Goal: Task Accomplishment & Management: Use online tool/utility

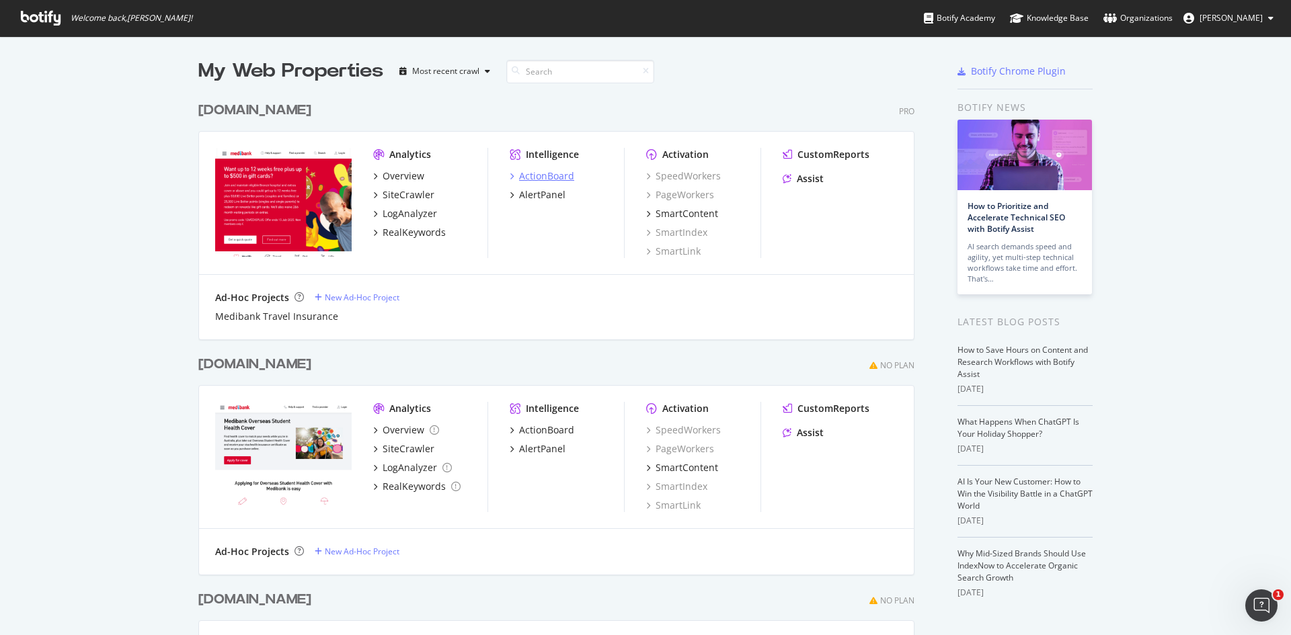
click at [547, 176] on div "ActionBoard" at bounding box center [546, 175] width 55 height 13
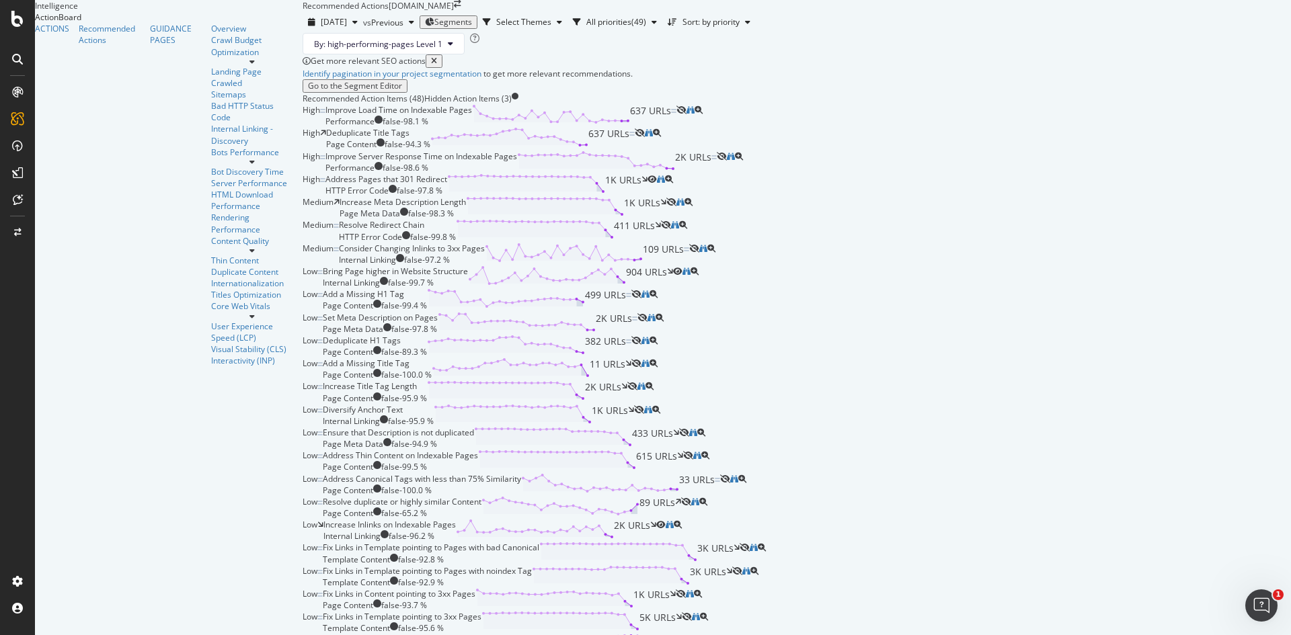
click at [434, 28] on span "Segments" at bounding box center [453, 21] width 38 height 11
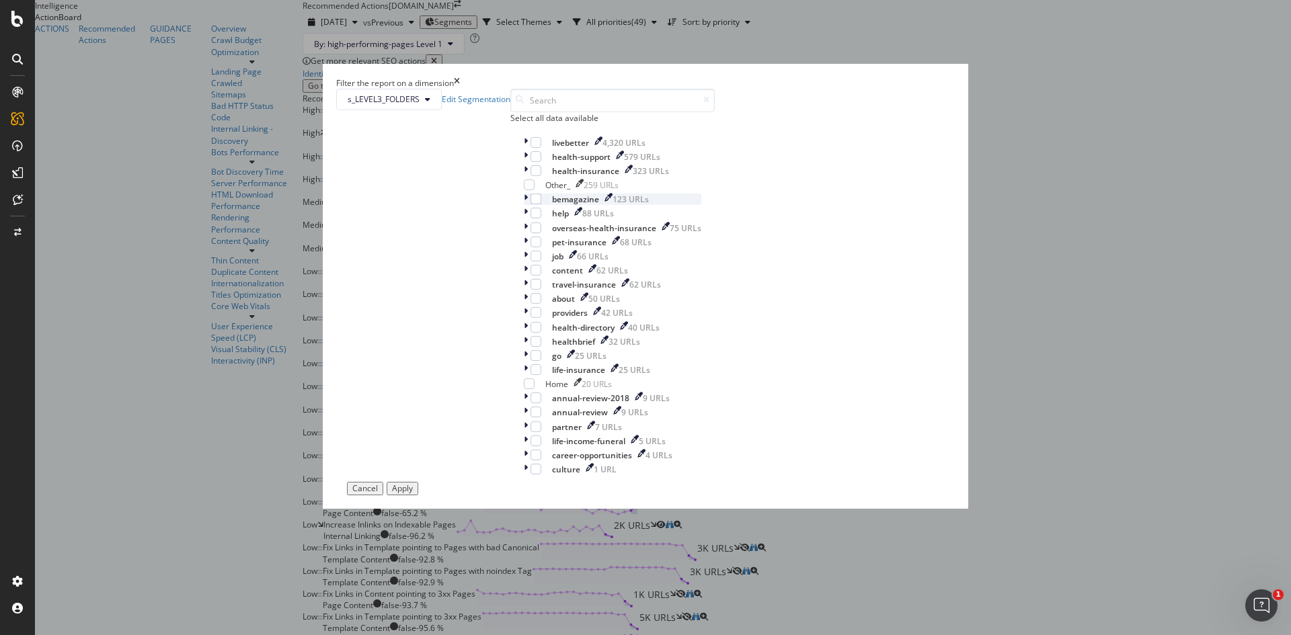
scroll to position [140, 0]
click at [524, 350] on icon "modal" at bounding box center [526, 355] width 4 height 11
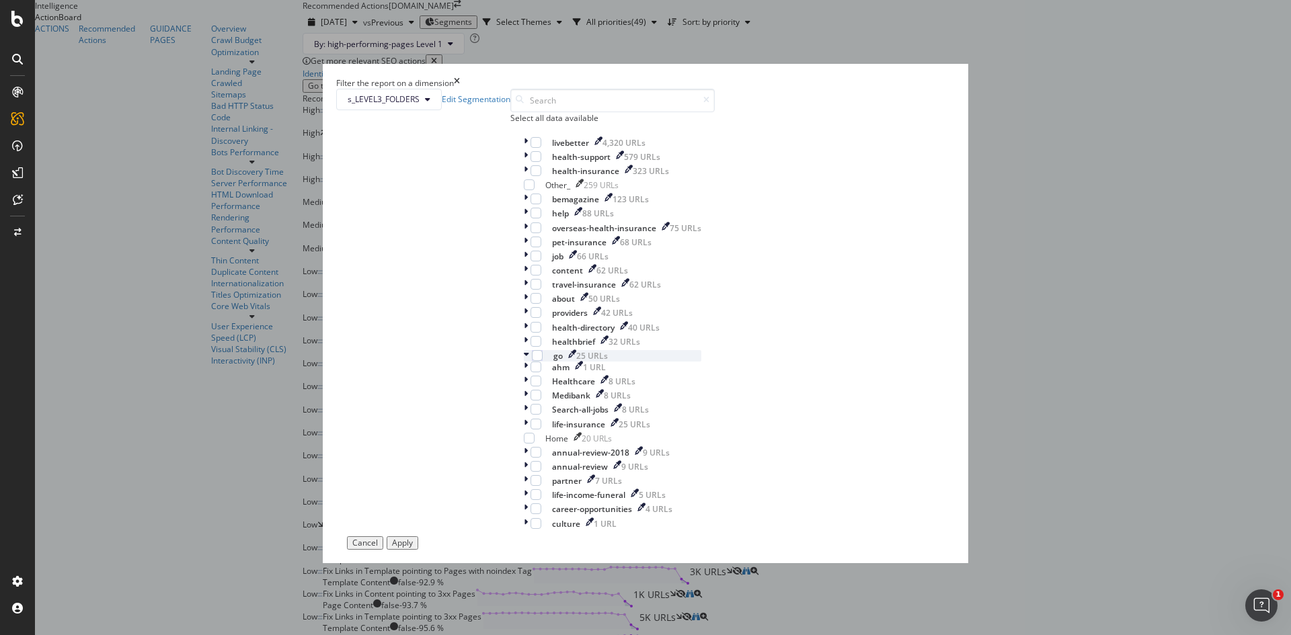
click at [524, 350] on icon "modal" at bounding box center [526, 355] width 5 height 11
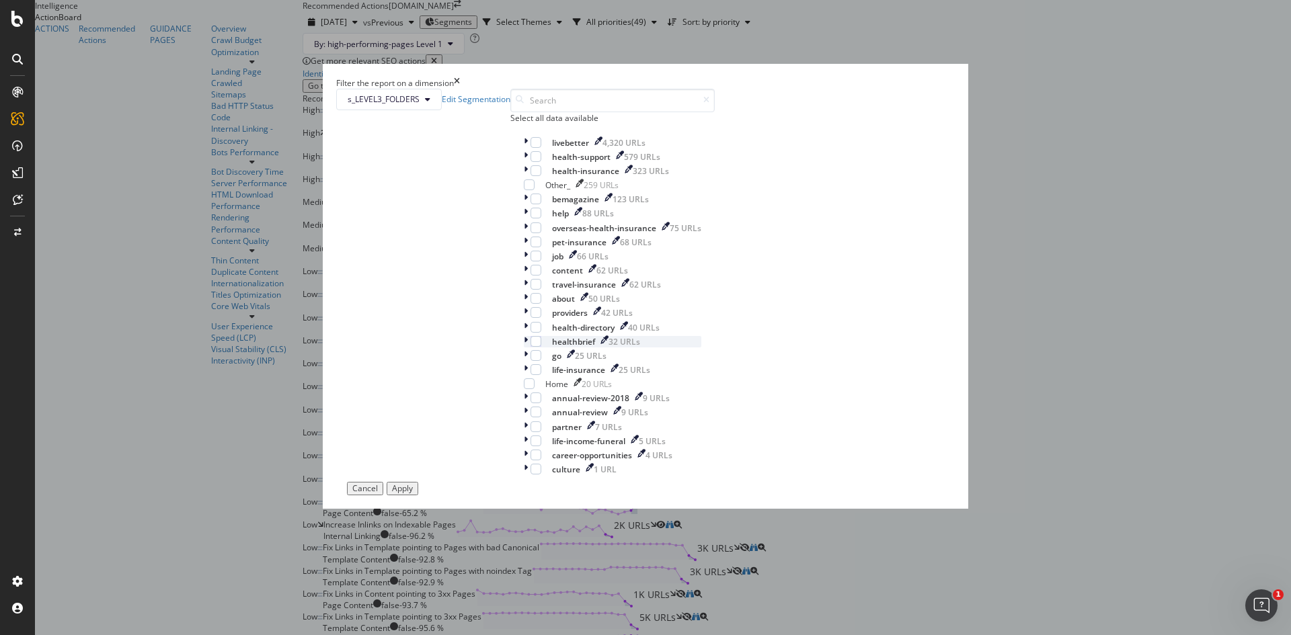
scroll to position [0, 0]
click at [906, 79] on div "Filter the report on a dimension s_LEVEL3_FOLDERS Edit Segmentation Select all …" at bounding box center [645, 317] width 1291 height 635
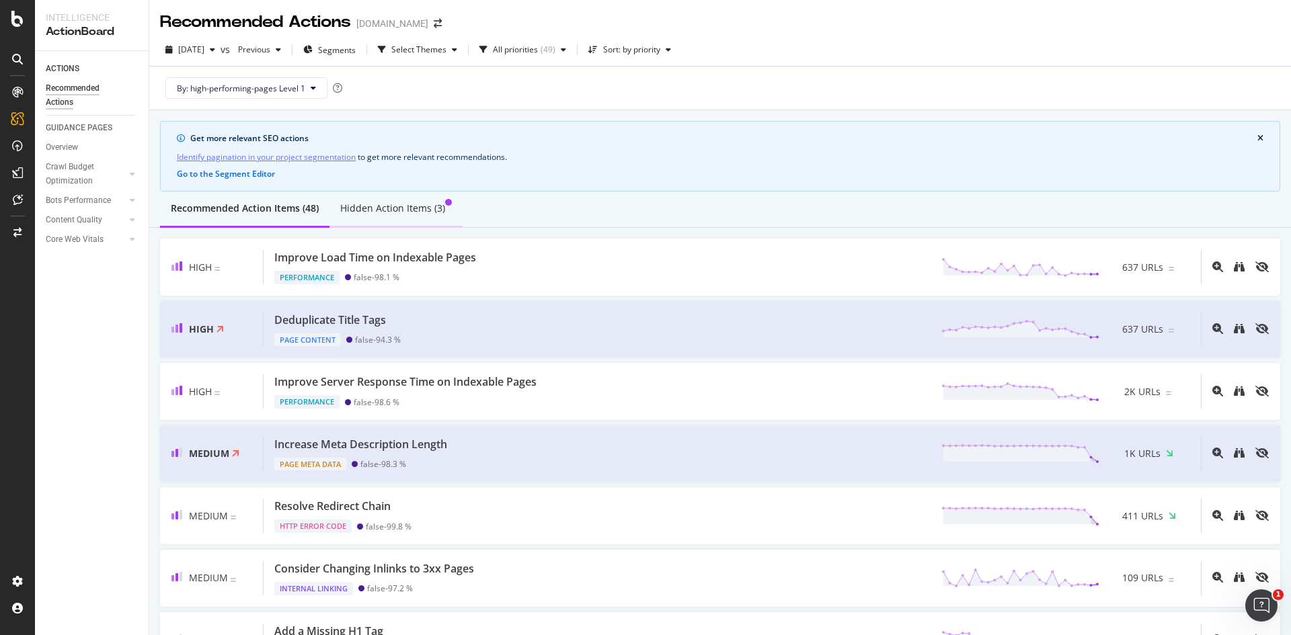
click at [428, 208] on div "Hidden Action Items (3)" at bounding box center [392, 208] width 105 height 13
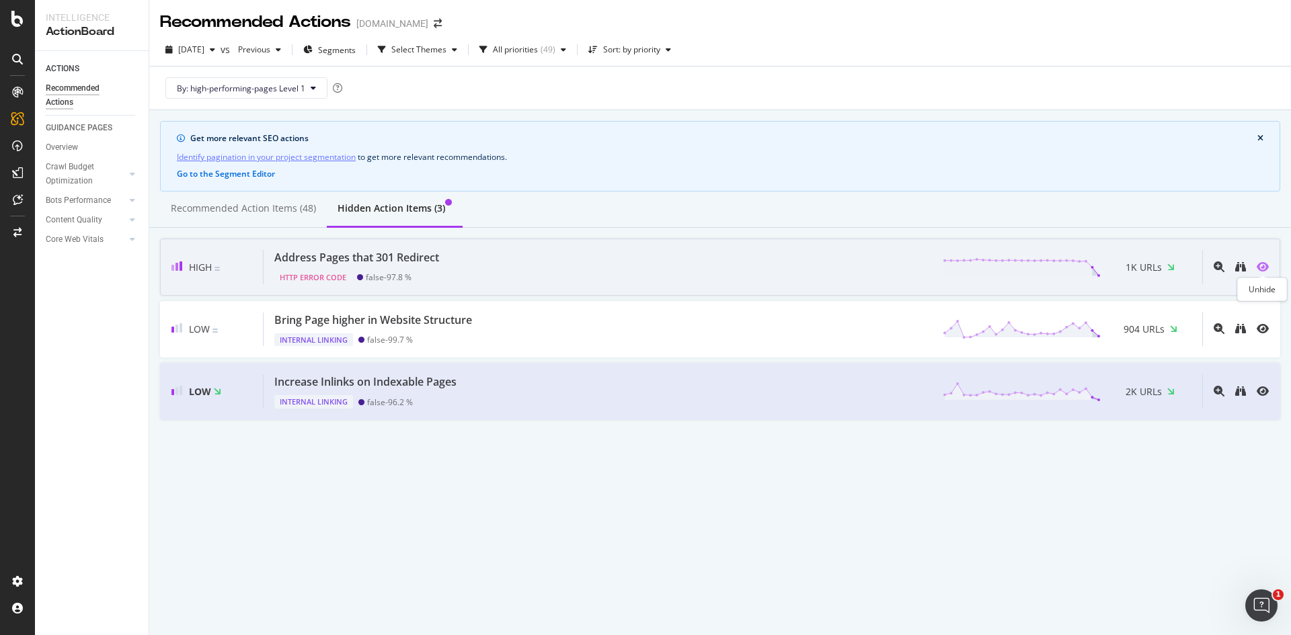
click at [1265, 264] on icon "eye" at bounding box center [1263, 267] width 12 height 11
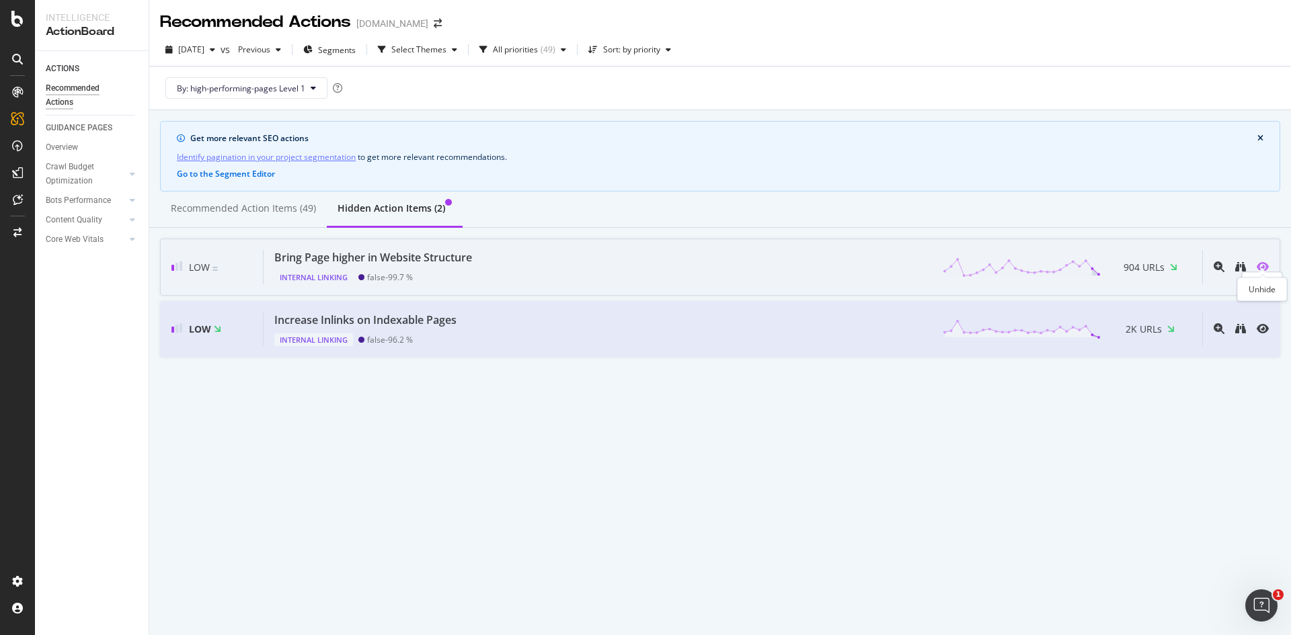
click at [1263, 269] on icon "eye" at bounding box center [1263, 267] width 12 height 11
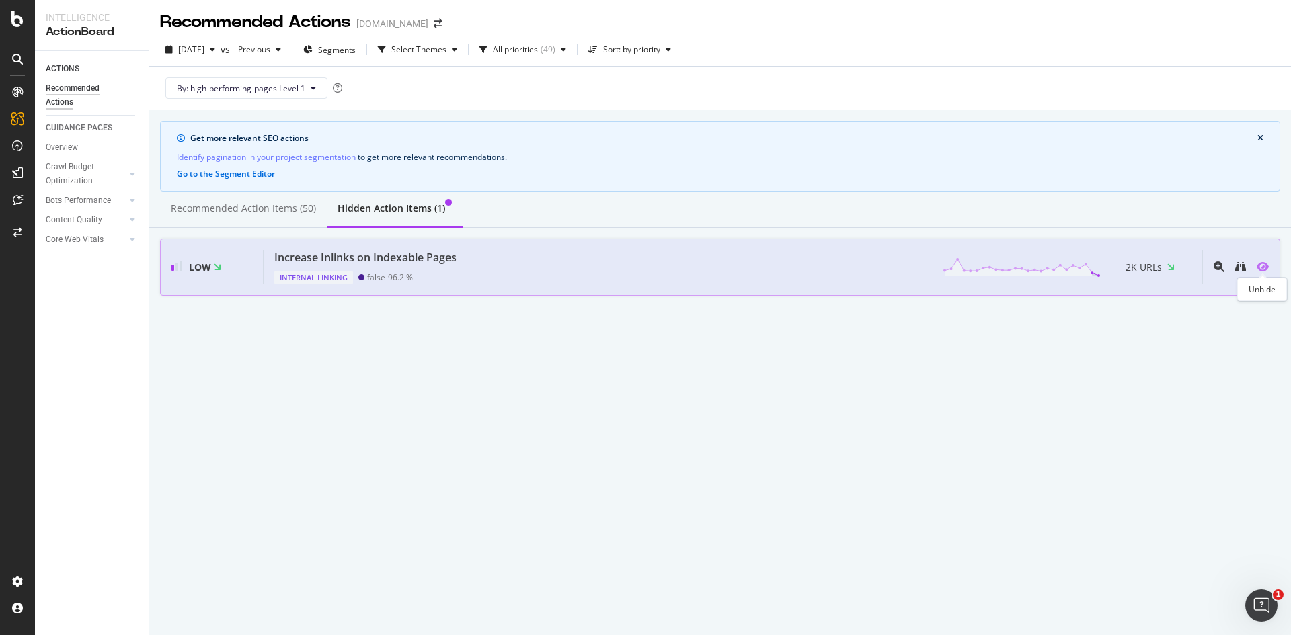
click at [1263, 265] on icon "eye" at bounding box center [1263, 267] width 12 height 11
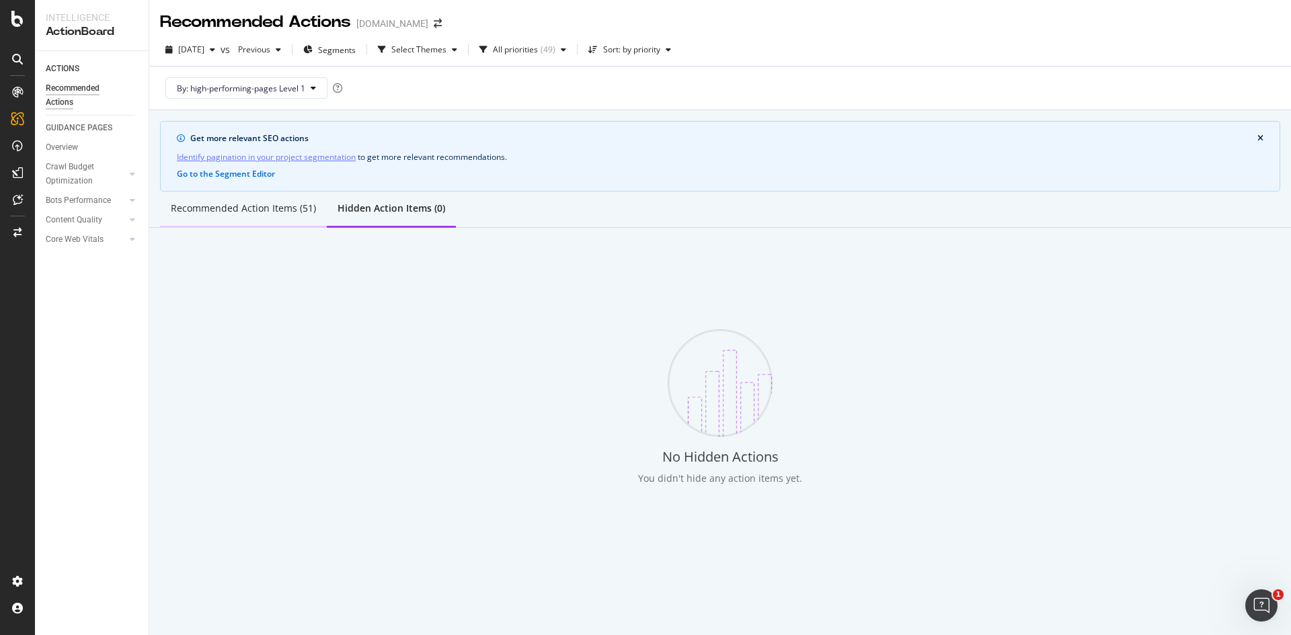
click at [298, 210] on div "Recommended Action Items (51)" at bounding box center [243, 208] width 145 height 13
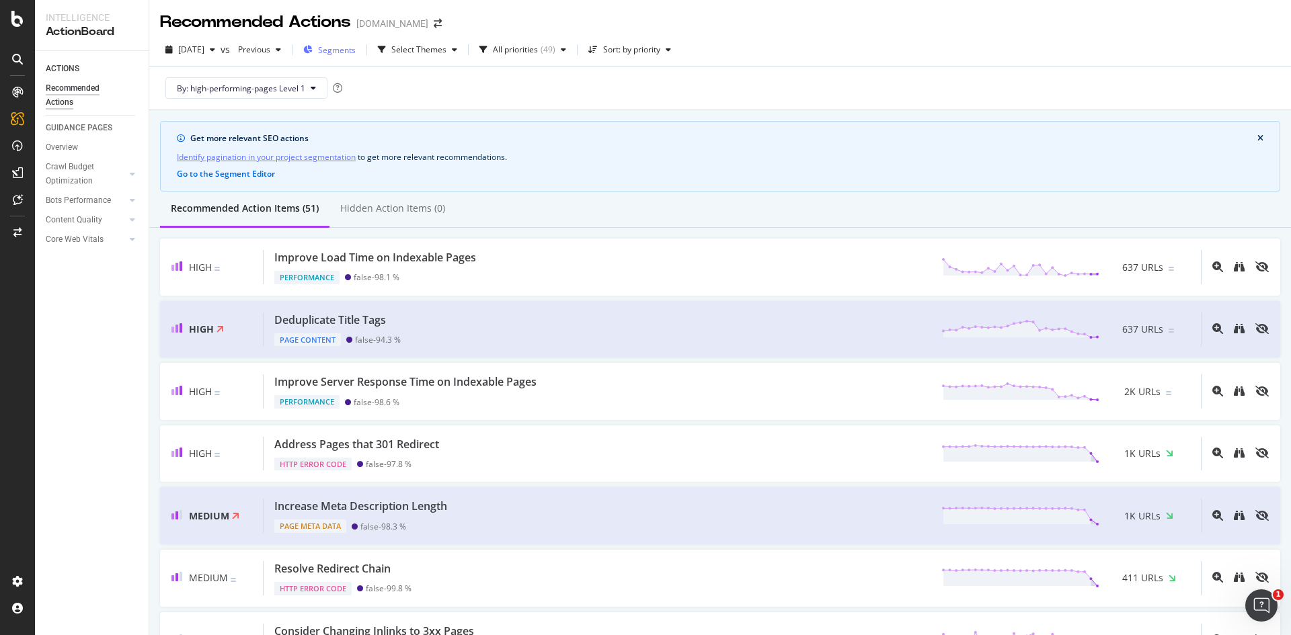
click at [356, 54] on span "Segments" at bounding box center [337, 49] width 38 height 11
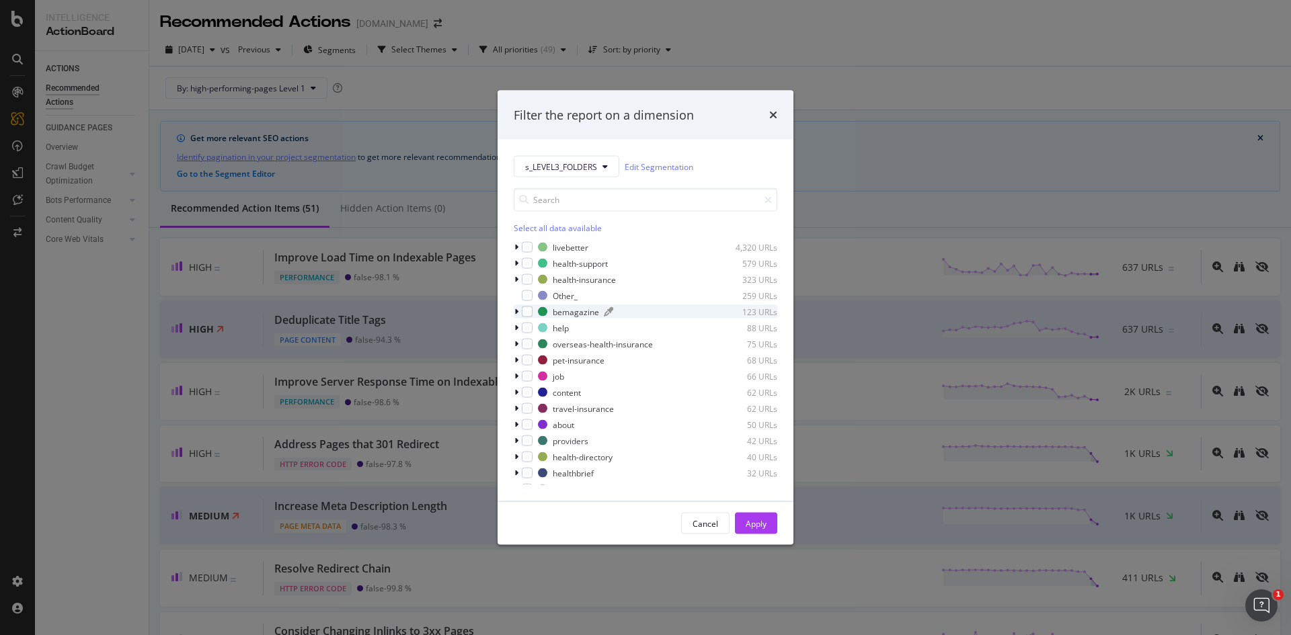
scroll to position [140, 0]
click at [710, 516] on div "Cancel" at bounding box center [706, 523] width 26 height 19
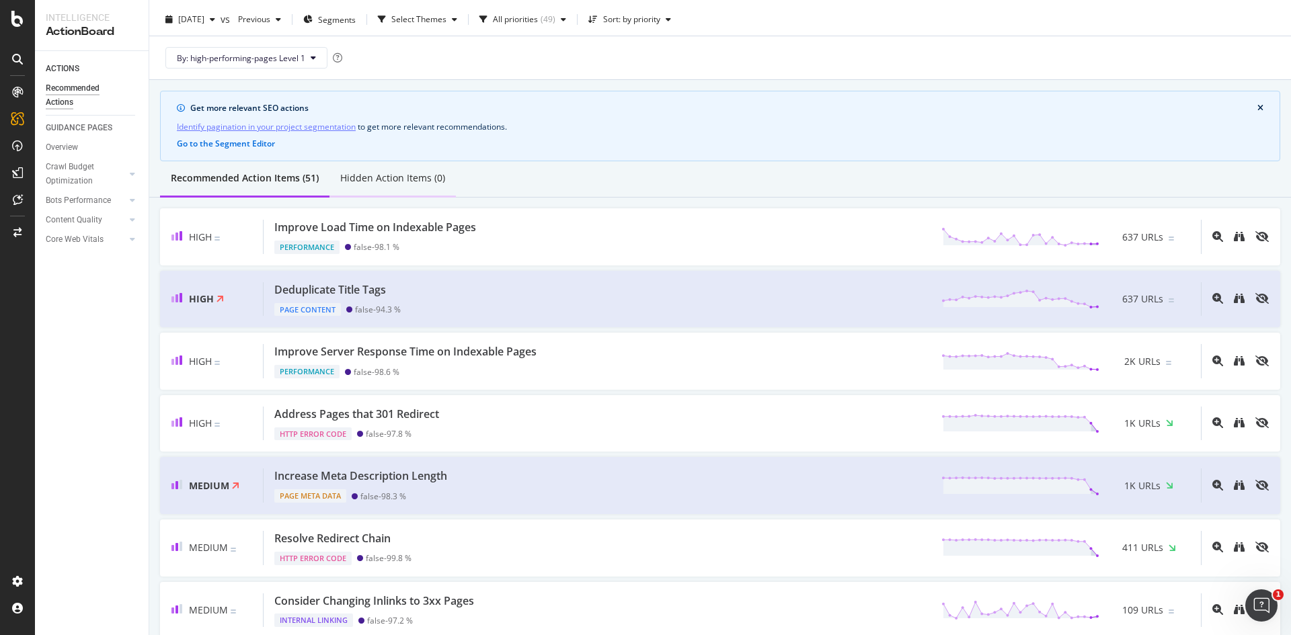
scroll to position [0, 0]
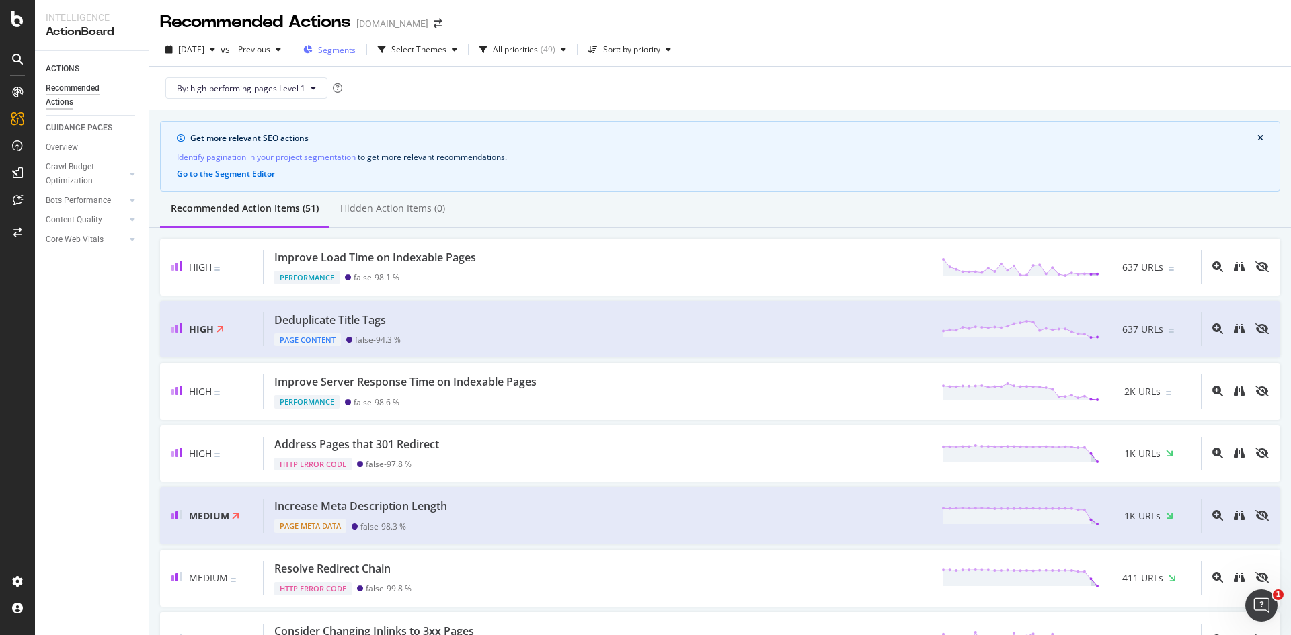
click at [350, 46] on span "Segments" at bounding box center [337, 49] width 38 height 11
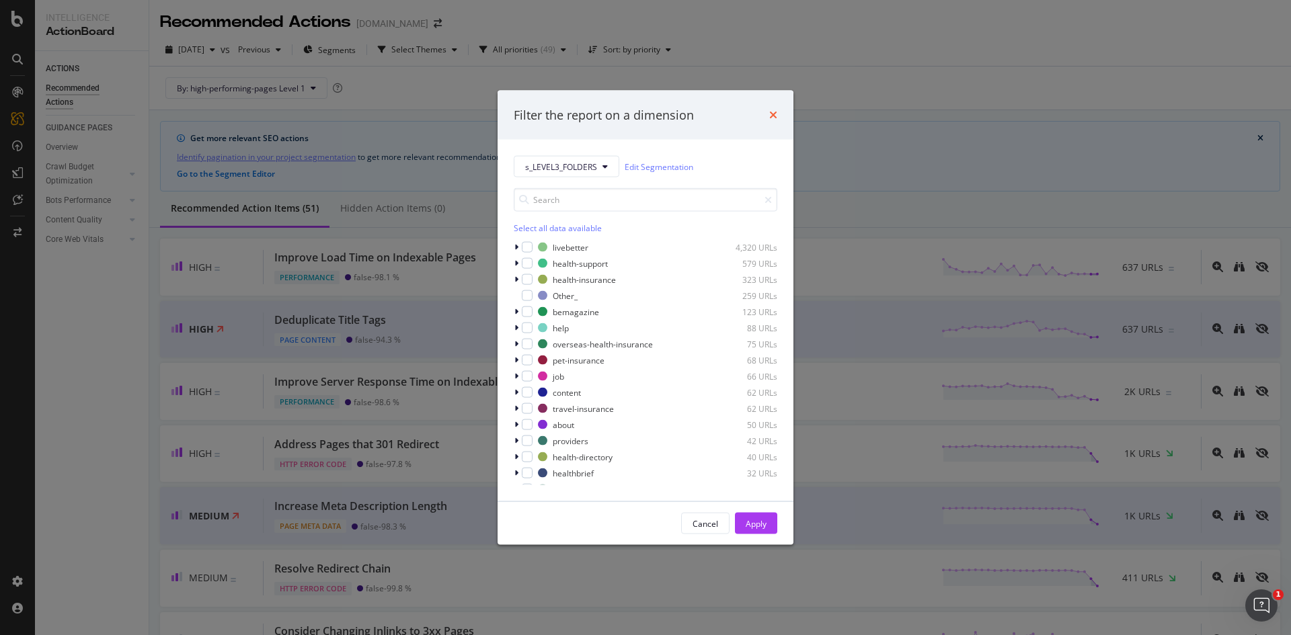
click at [773, 110] on icon "times" at bounding box center [773, 115] width 8 height 11
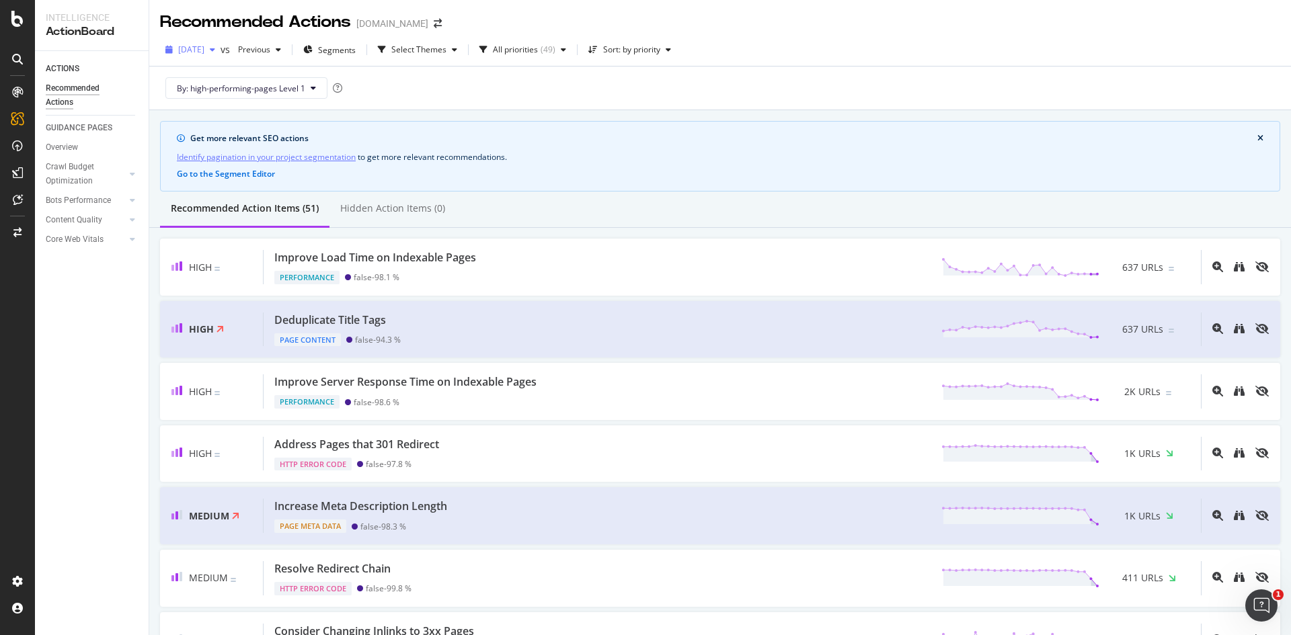
click at [198, 52] on span "[DATE]" at bounding box center [191, 49] width 26 height 11
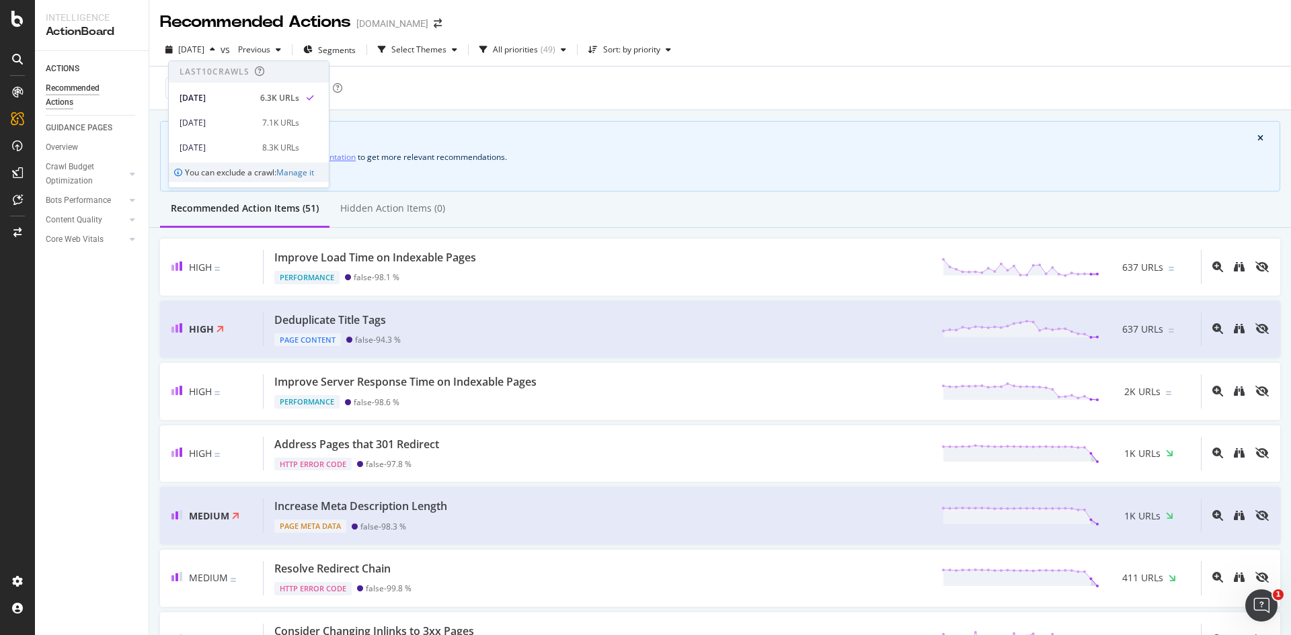
click at [462, 87] on div "By: high-performing-pages Level 1" at bounding box center [720, 88] width 1120 height 43
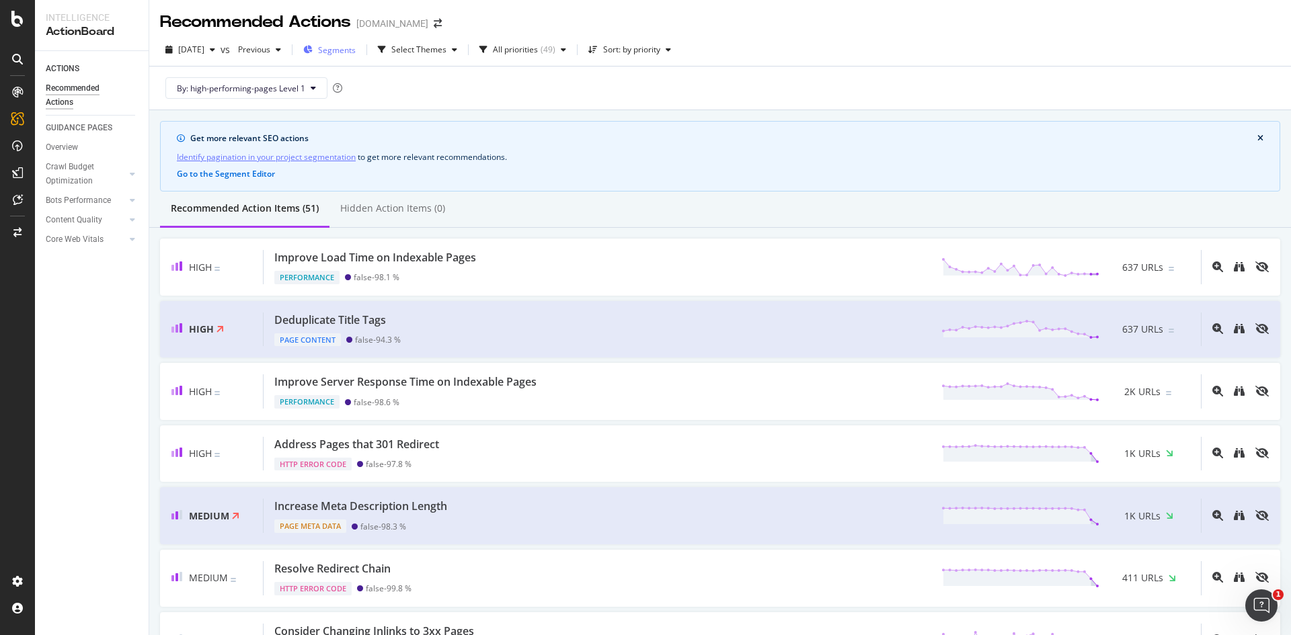
click at [356, 50] on span "Segments" at bounding box center [337, 49] width 38 height 11
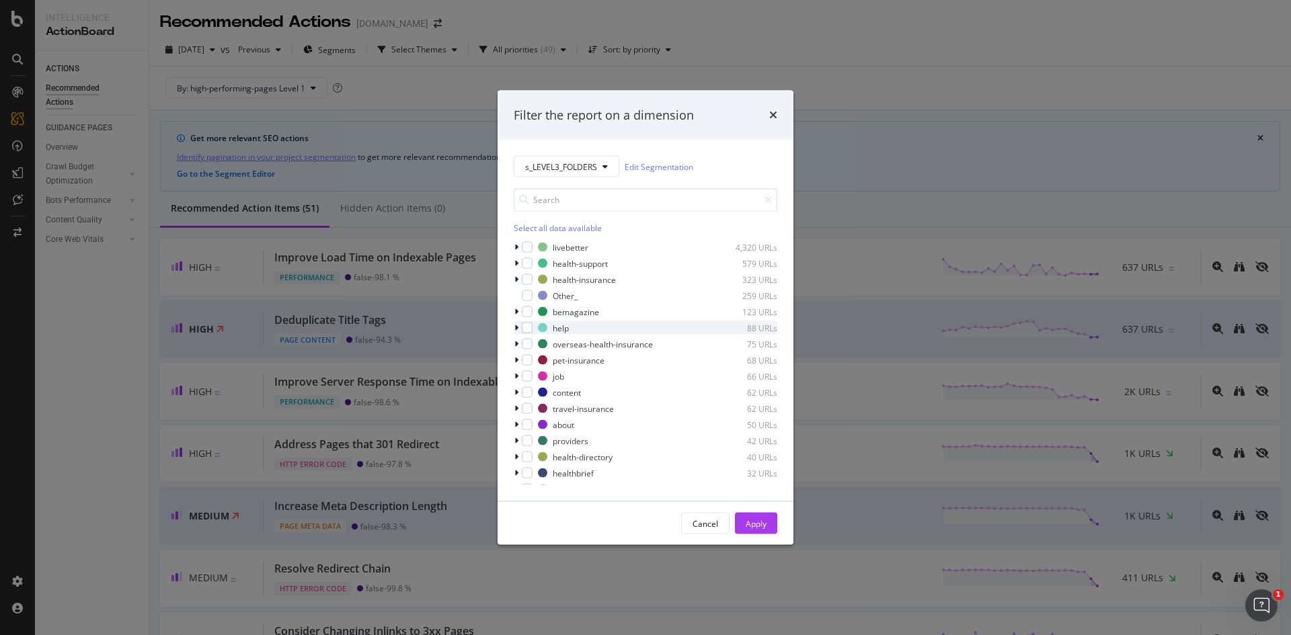
scroll to position [67, 0]
click at [769, 116] on icon "times" at bounding box center [773, 115] width 8 height 11
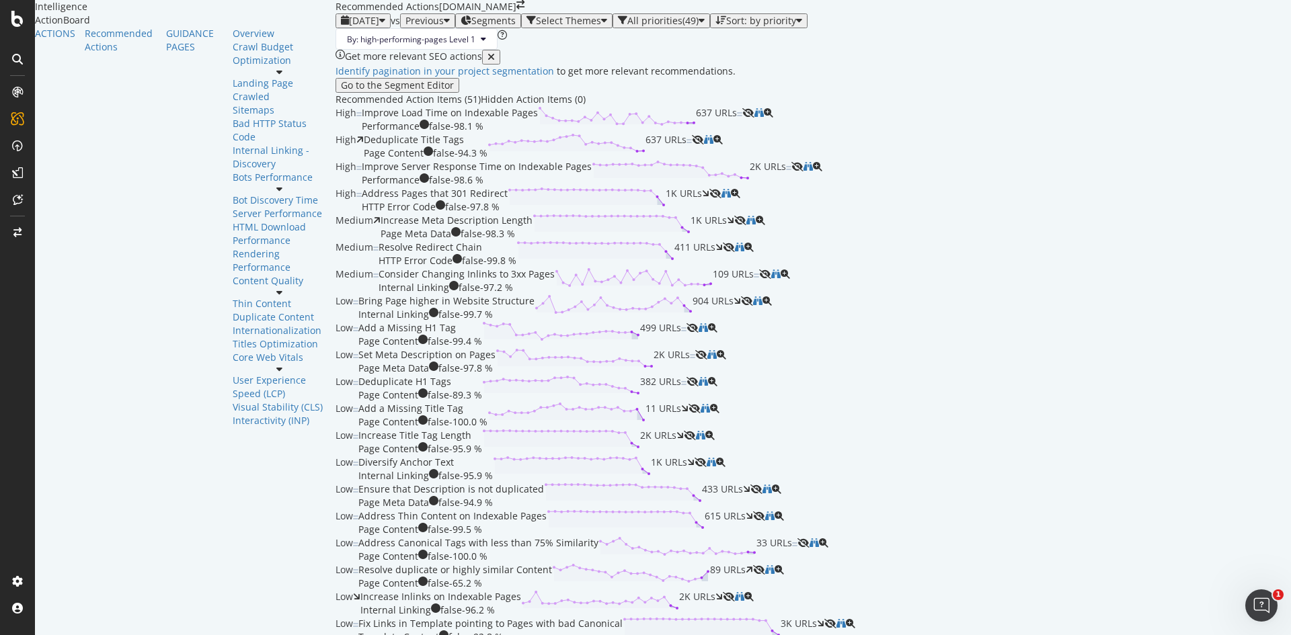
click at [471, 27] on span "Segments" at bounding box center [493, 20] width 44 height 13
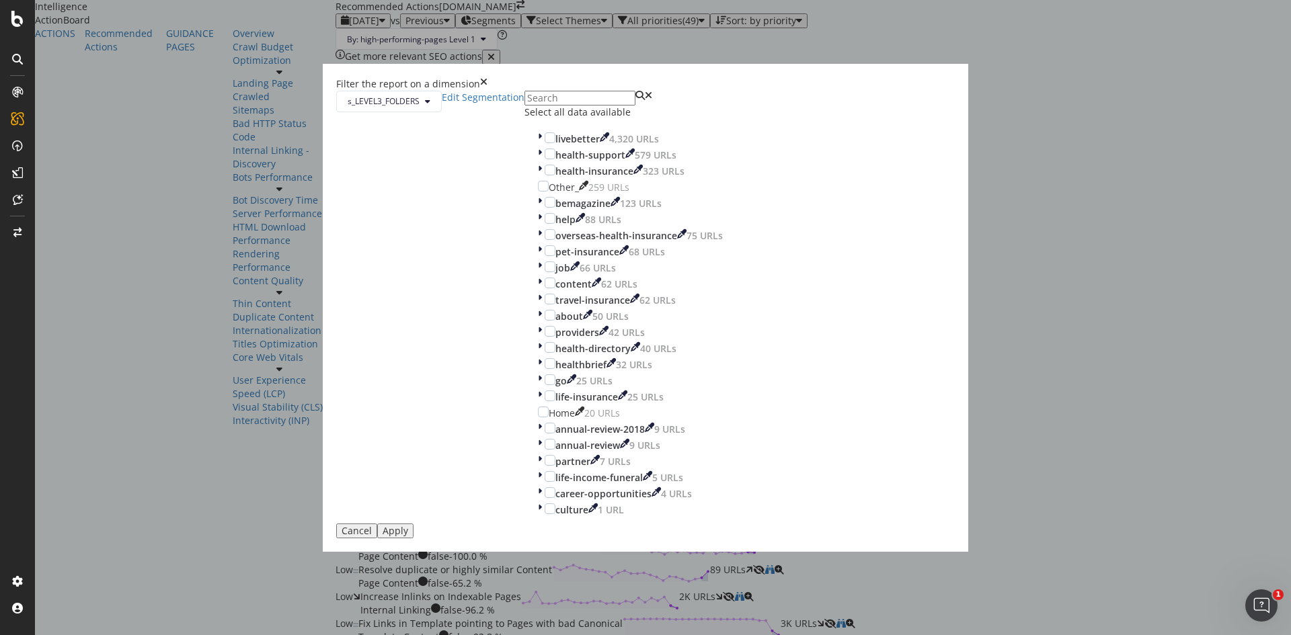
scroll to position [140, 0]
click at [372, 526] on div "Cancel" at bounding box center [357, 531] width 30 height 11
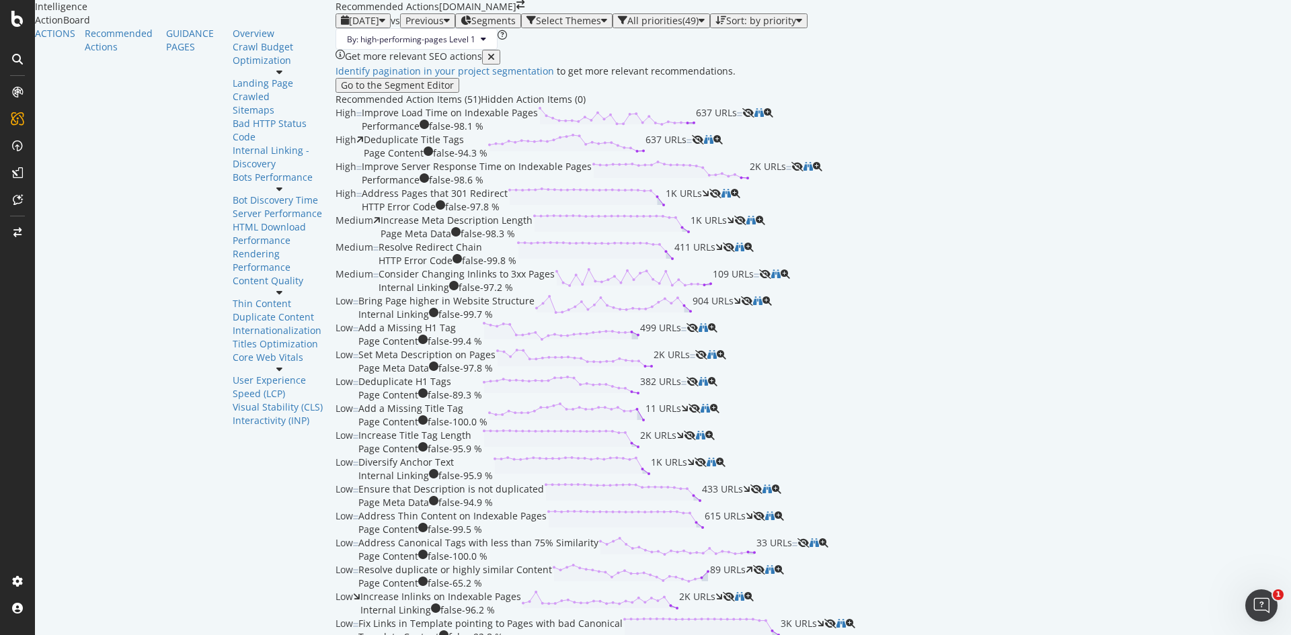
click at [471, 27] on span "Segments" at bounding box center [493, 20] width 44 height 13
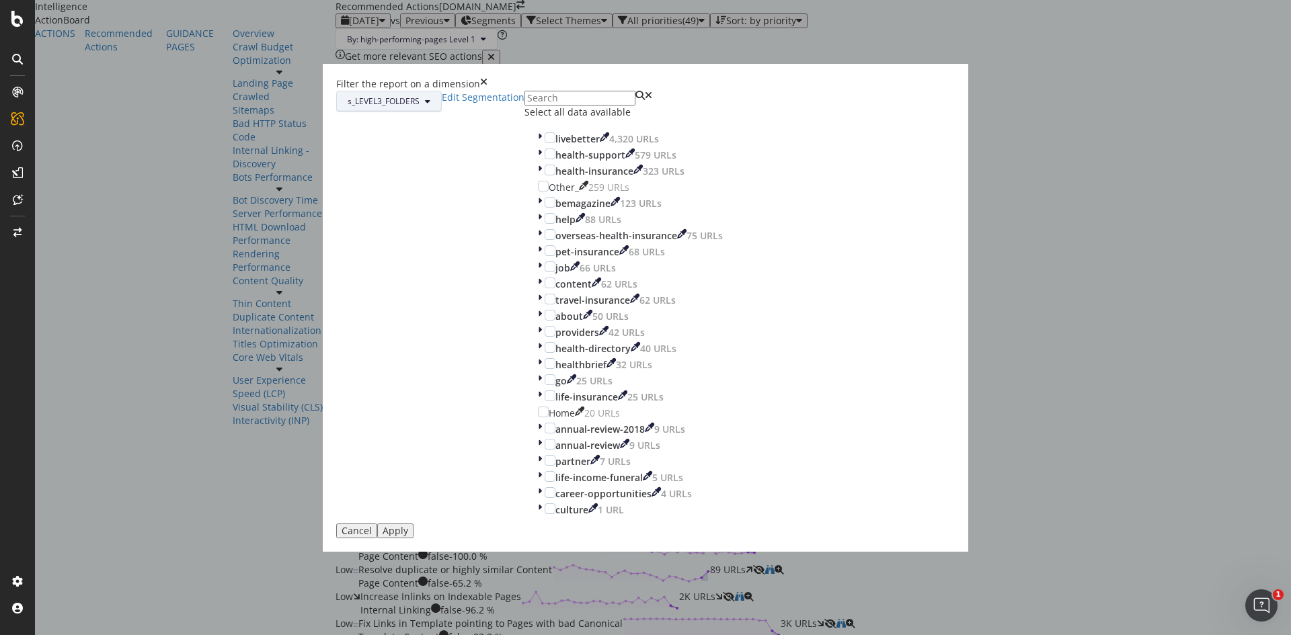
click at [420, 107] on span "s_LEVEL3_FOLDERS" at bounding box center [384, 100] width 72 height 11
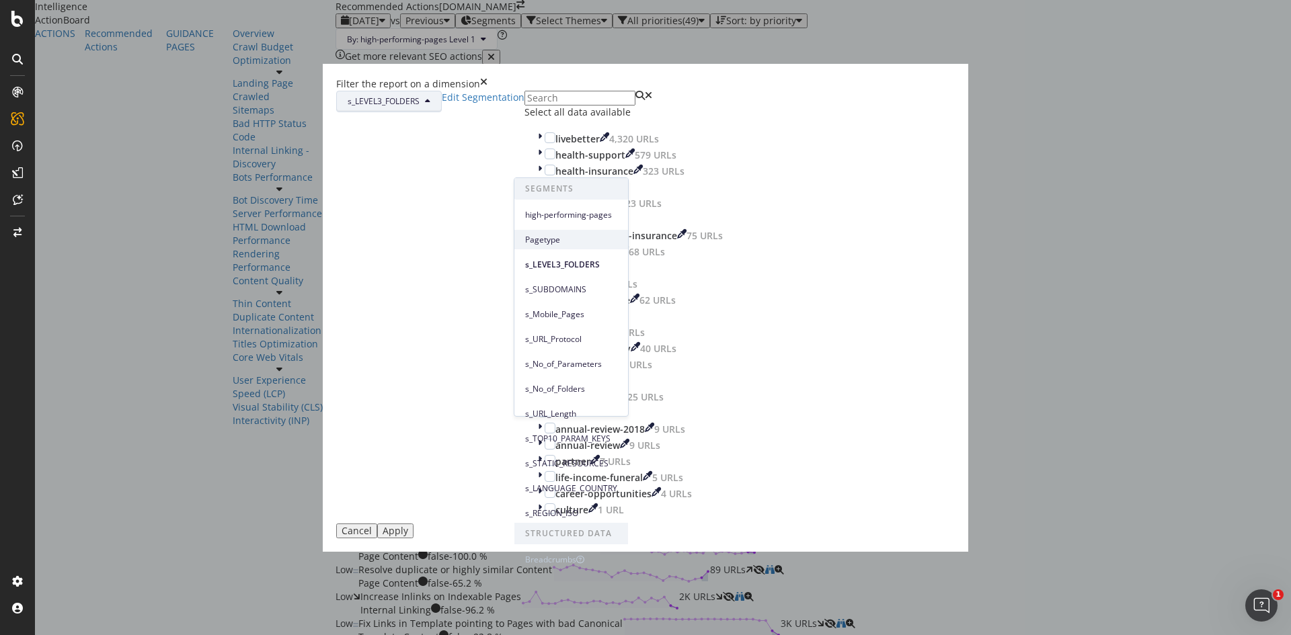
scroll to position [0, 0]
click at [563, 234] on span "Pagetype" at bounding box center [571, 240] width 92 height 12
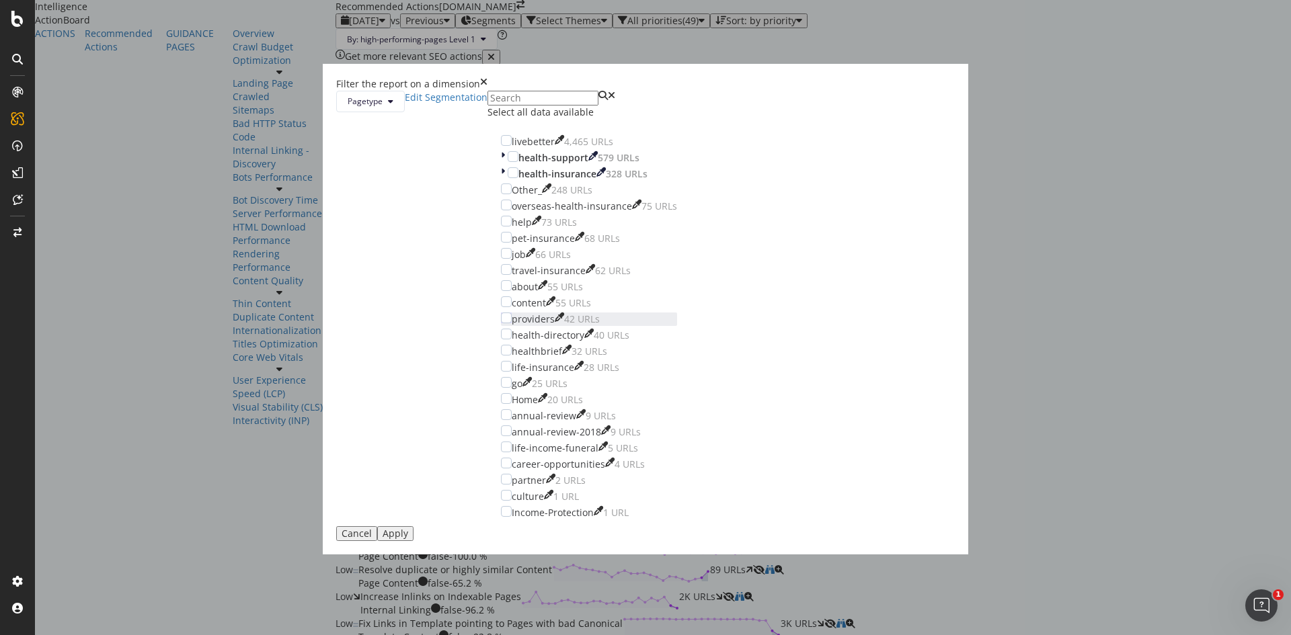
scroll to position [140, 0]
click at [405, 112] on button "Pagetype" at bounding box center [370, 102] width 69 height 22
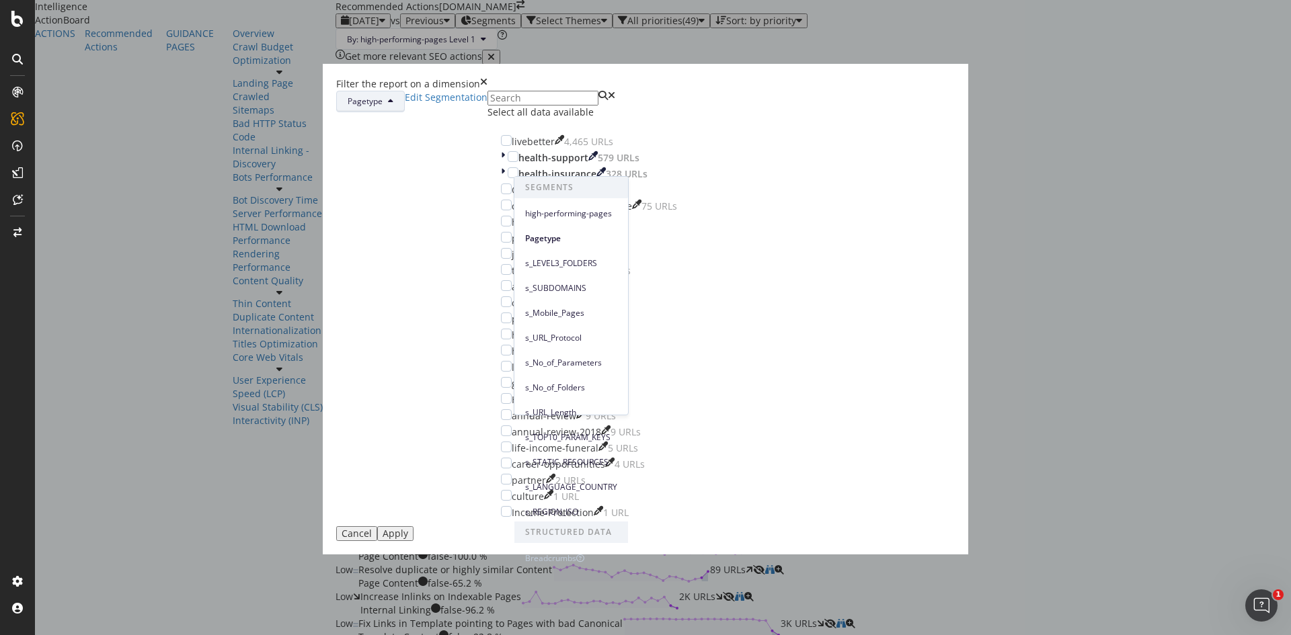
scroll to position [0, 0]
click at [580, 221] on div "high-performing-pages" at bounding box center [571, 213] width 114 height 19
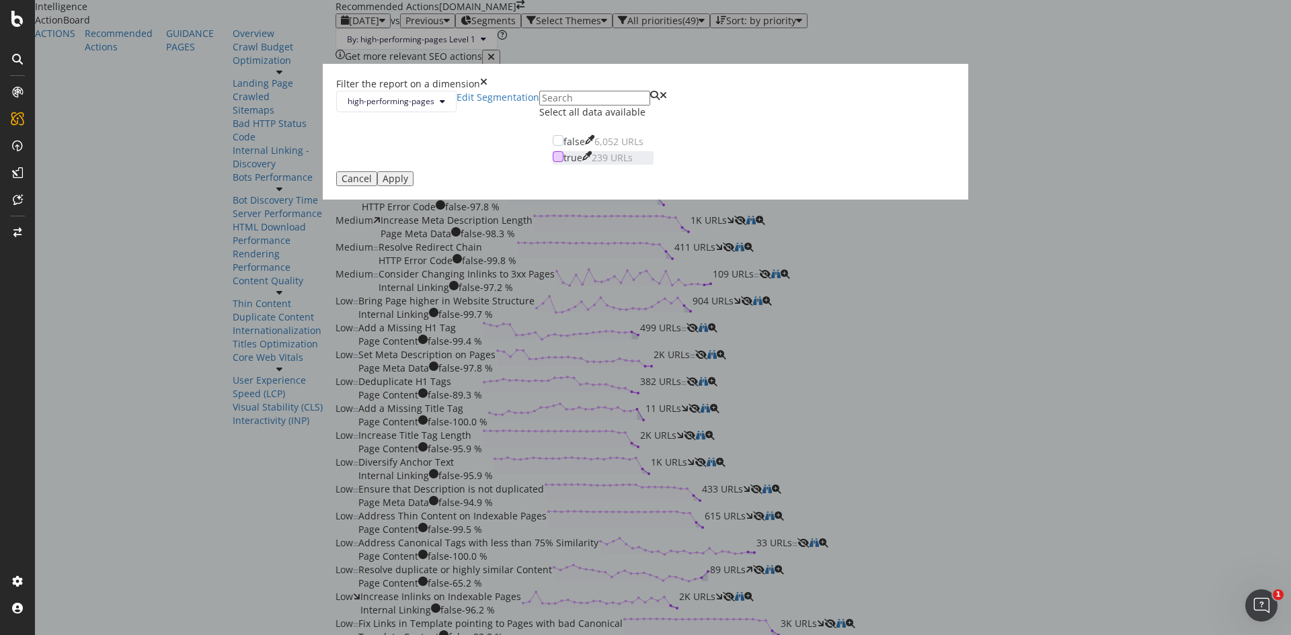
click at [553, 162] on div "modal" at bounding box center [558, 156] width 11 height 11
click at [414, 186] on button "Apply" at bounding box center [395, 178] width 36 height 15
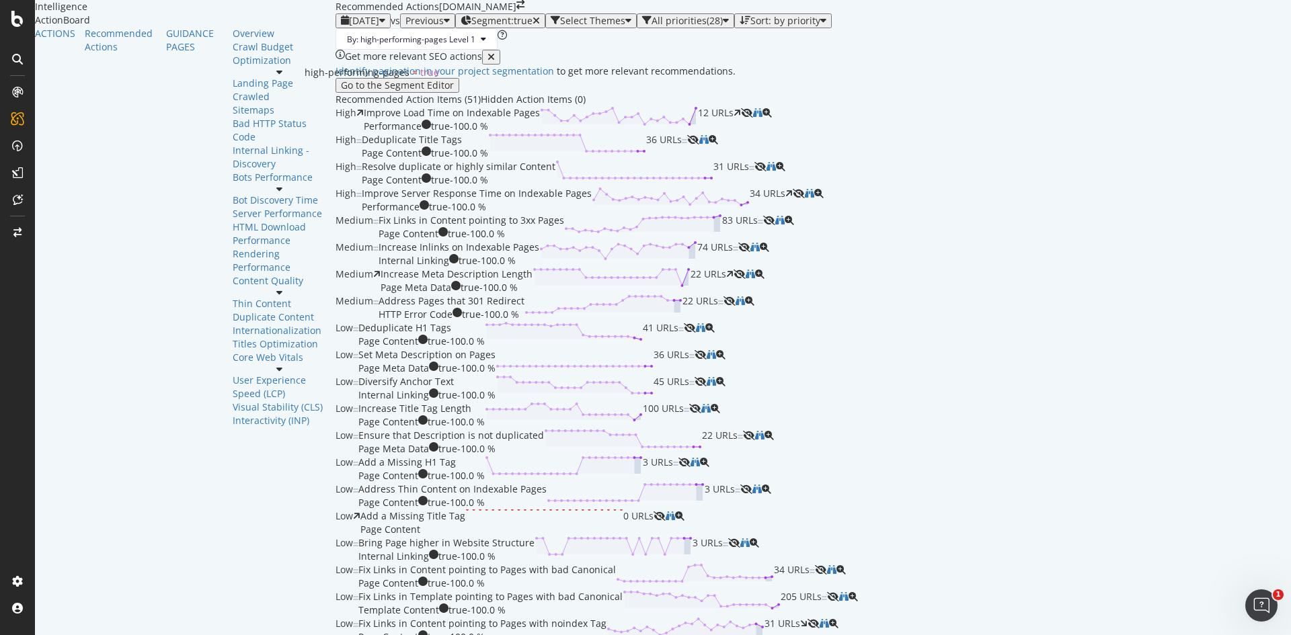
click at [471, 27] on span "Segment: true" at bounding box center [501, 20] width 61 height 13
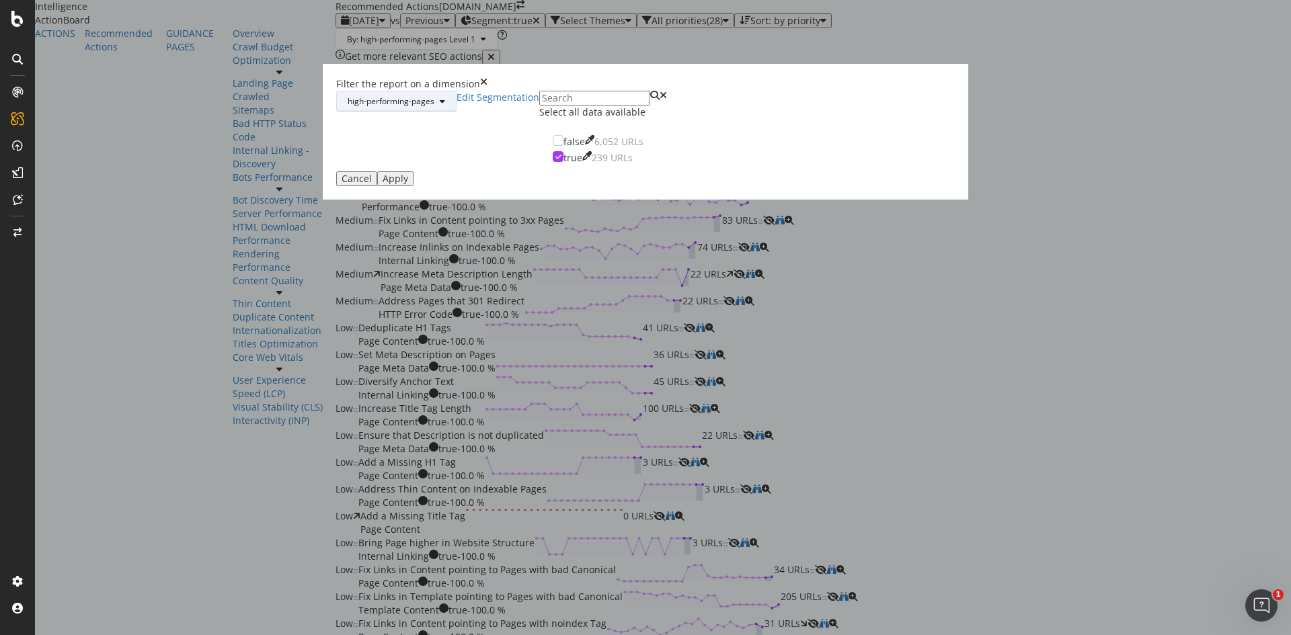
click at [434, 107] on span "high-performing-pages" at bounding box center [391, 100] width 87 height 11
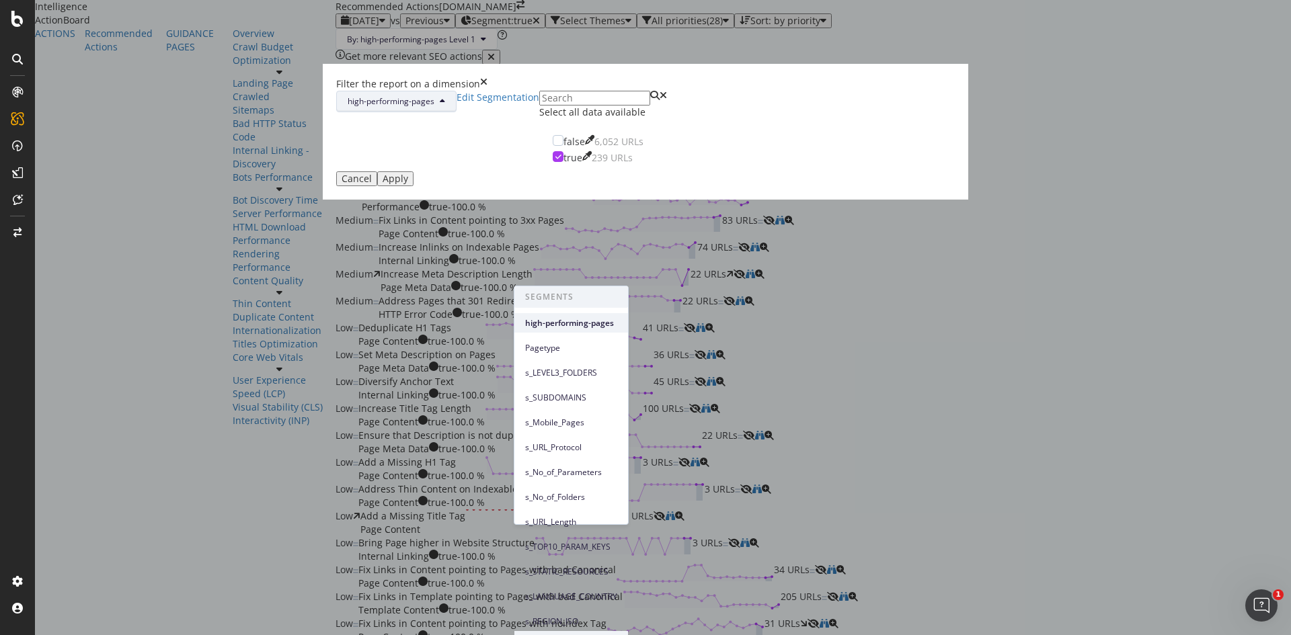
click at [598, 328] on span "high-performing-pages" at bounding box center [571, 323] width 92 height 12
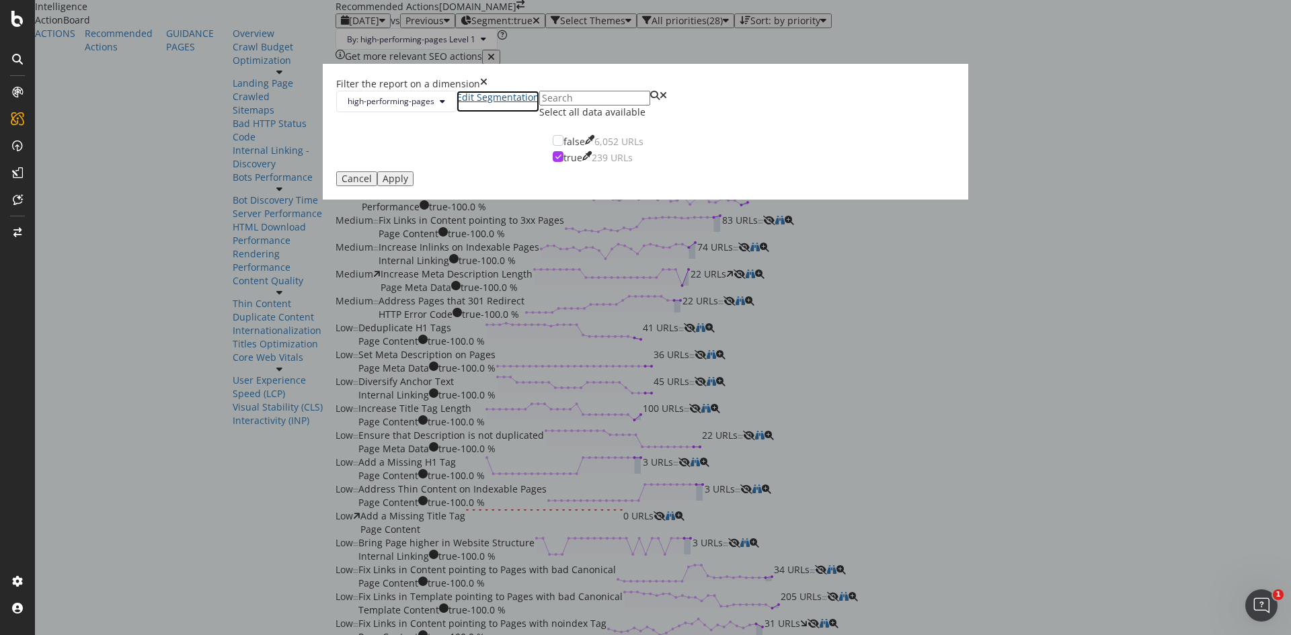
click at [539, 112] on link "Edit Segmentation" at bounding box center [498, 102] width 83 height 22
click at [408, 184] on div "Apply" at bounding box center [396, 178] width 26 height 11
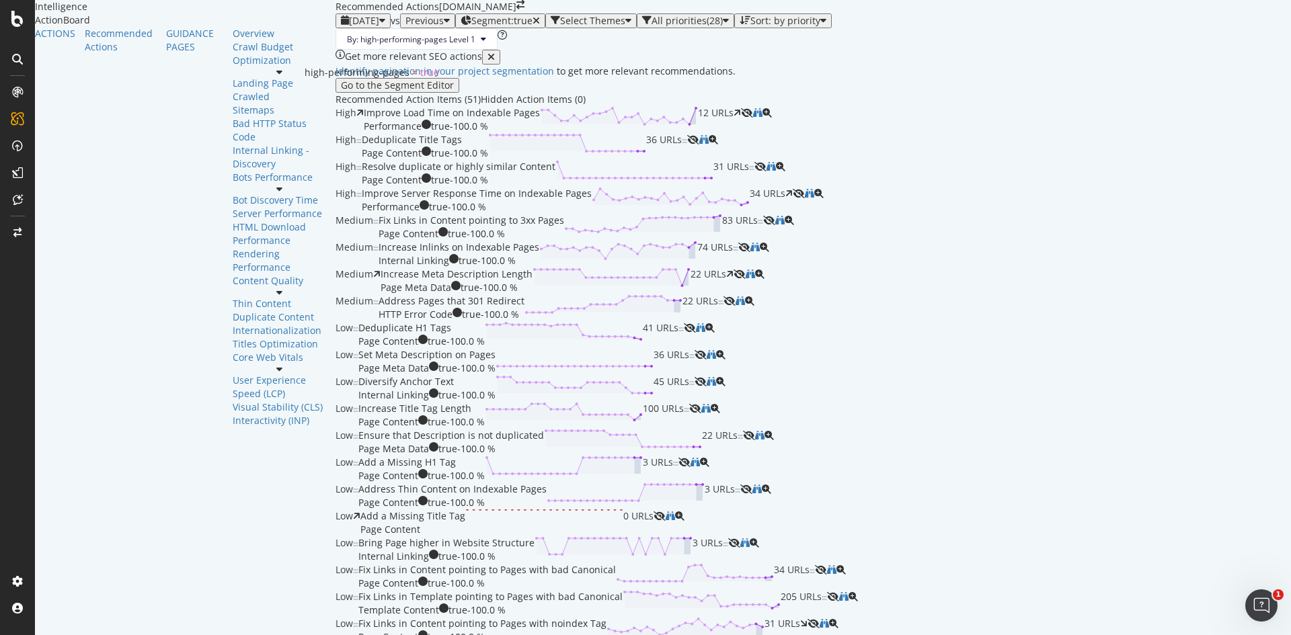
click at [461, 26] on div "Segment: true" at bounding box center [500, 20] width 79 height 11
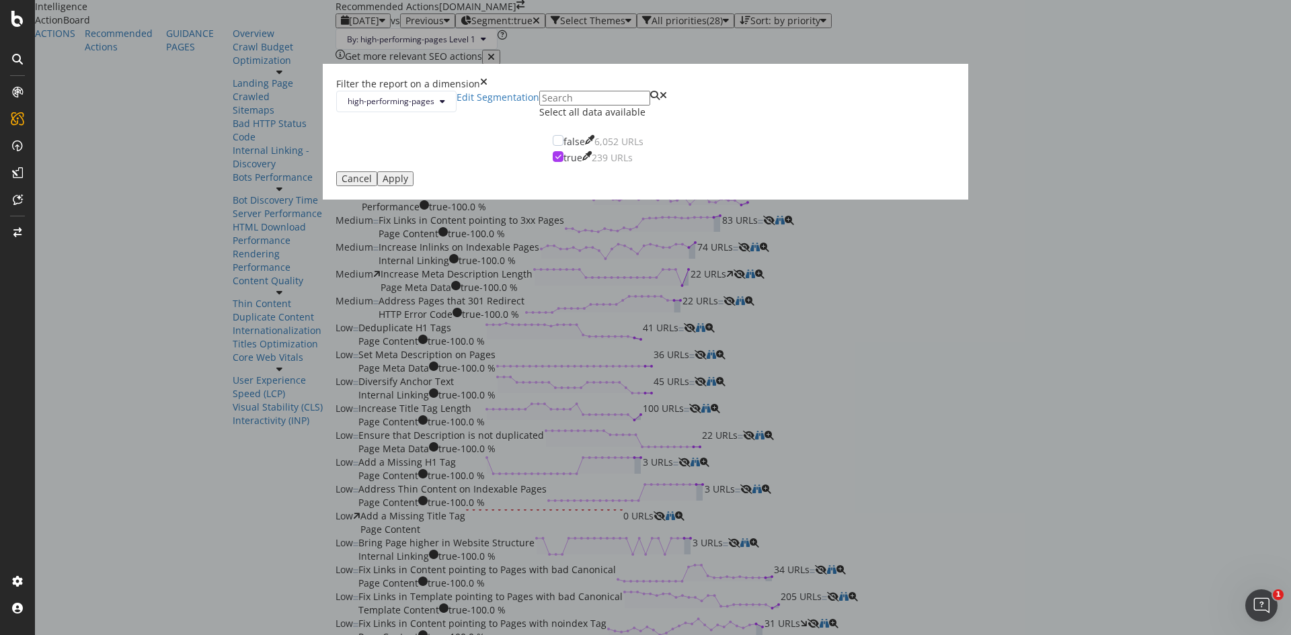
click at [794, 78] on div "Filter the report on a dimension high-performing-pages Edit Segmentation Select…" at bounding box center [645, 317] width 1291 height 635
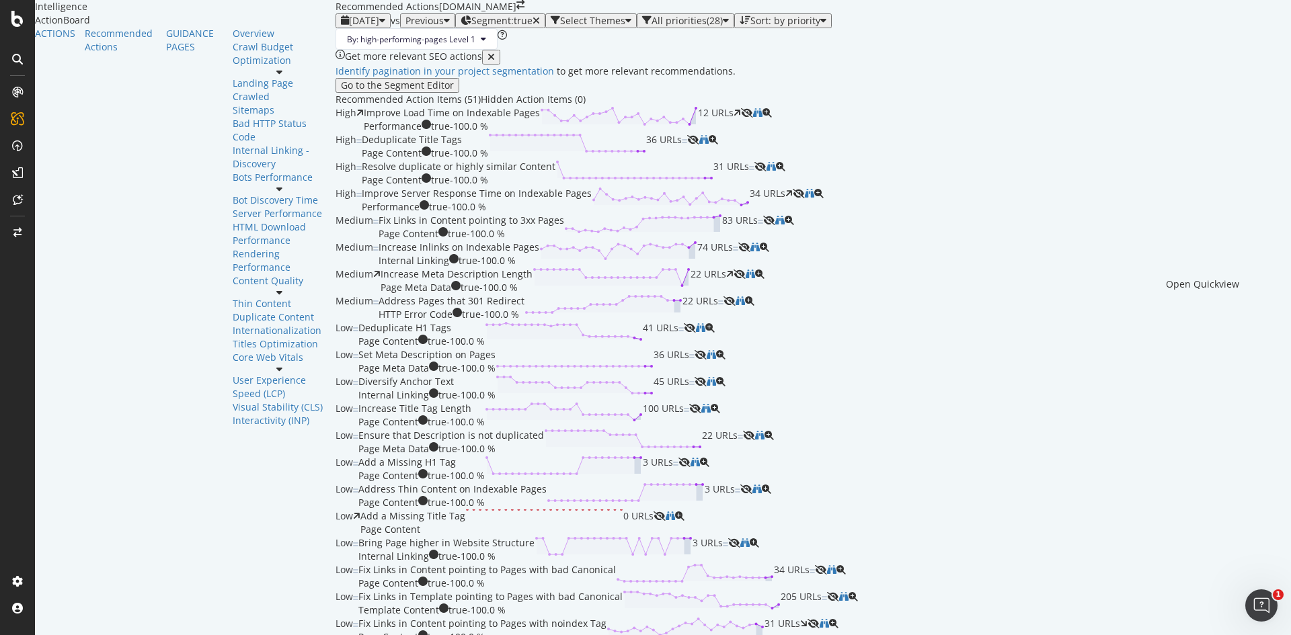
click at [772, 118] on icon "magnifying-glass-plus" at bounding box center [766, 112] width 9 height 9
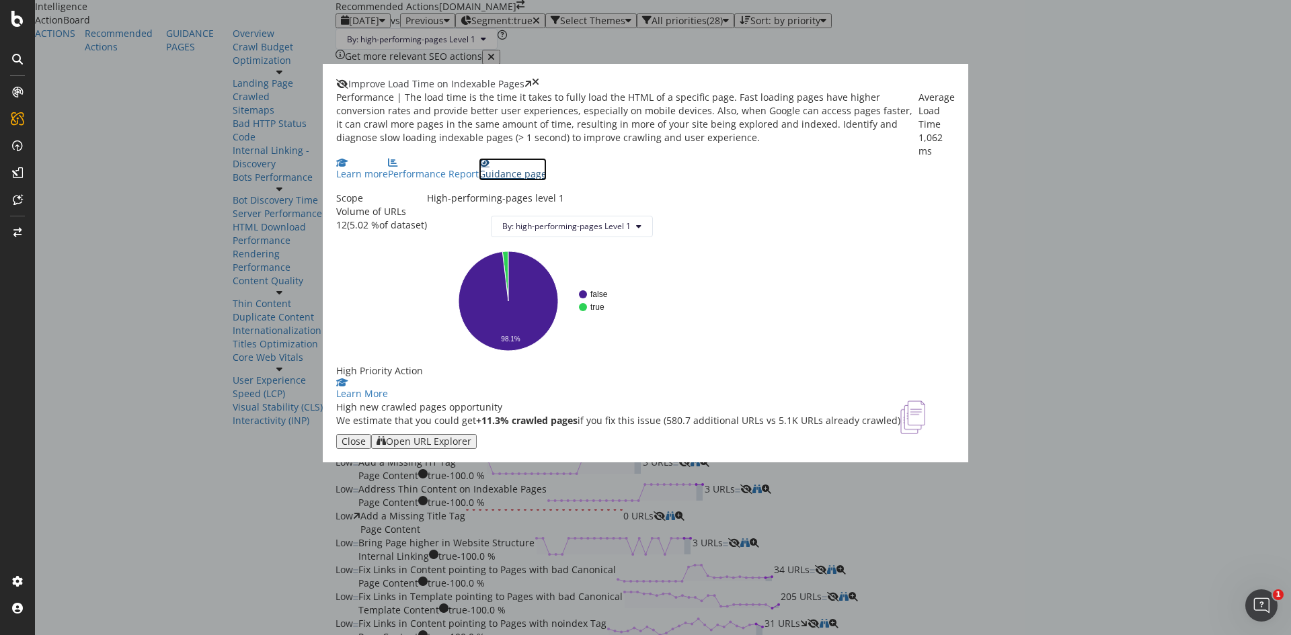
click at [547, 181] on div "Guidance page" at bounding box center [513, 173] width 68 height 13
drag, startPoint x: 892, startPoint y: 69, endPoint x: 949, endPoint y: 200, distance: 143.3
click at [539, 77] on icon "times" at bounding box center [535, 83] width 7 height 13
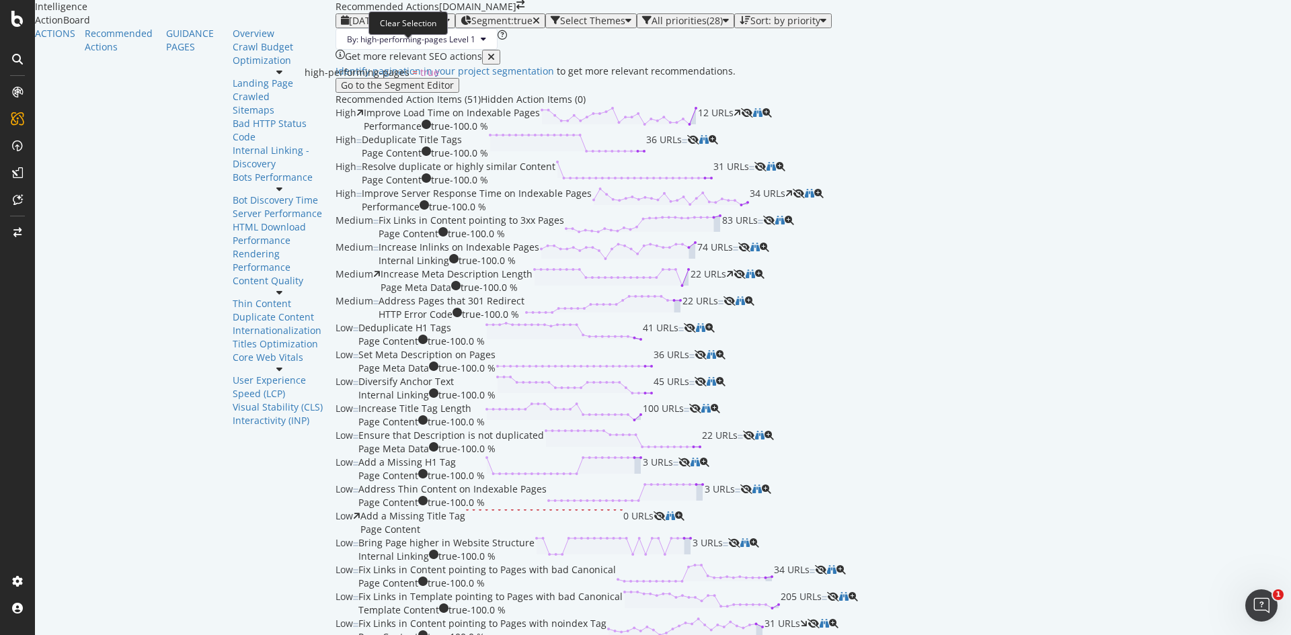
click at [533, 26] on icon "button" at bounding box center [536, 20] width 7 height 9
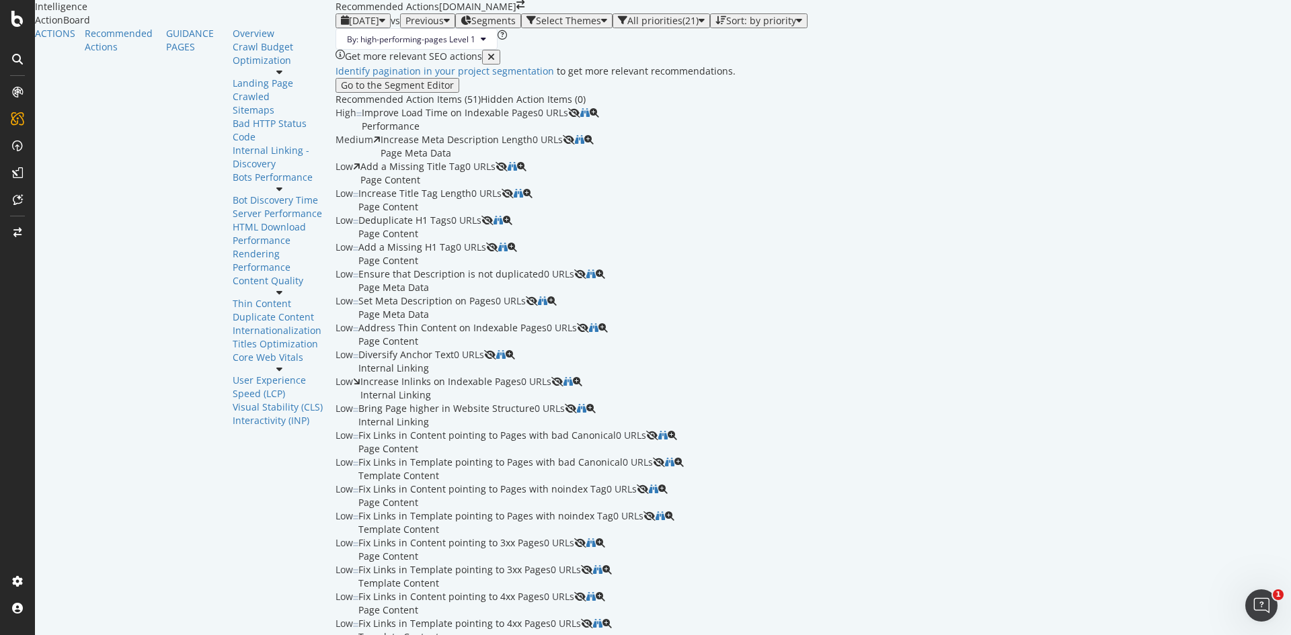
click at [471, 27] on span "Segments" at bounding box center [493, 20] width 44 height 13
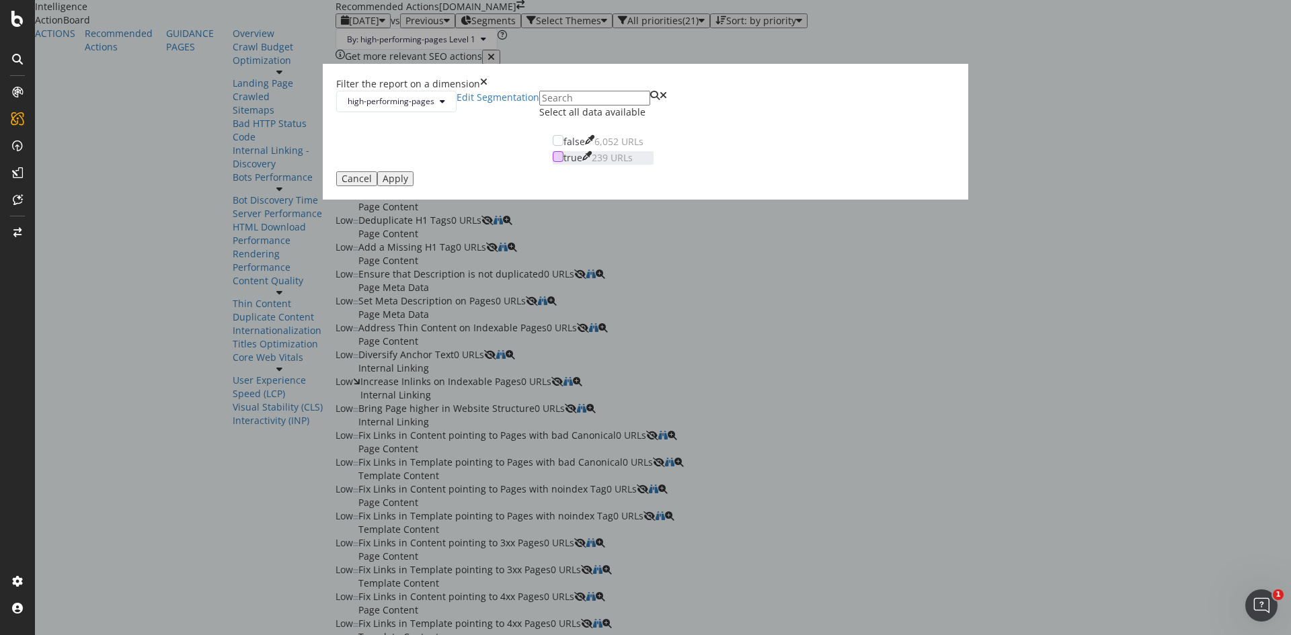
click at [553, 162] on div "modal" at bounding box center [558, 156] width 11 height 11
click at [553, 146] on div "modal" at bounding box center [558, 140] width 11 height 11
click at [408, 184] on div "Apply" at bounding box center [396, 178] width 26 height 11
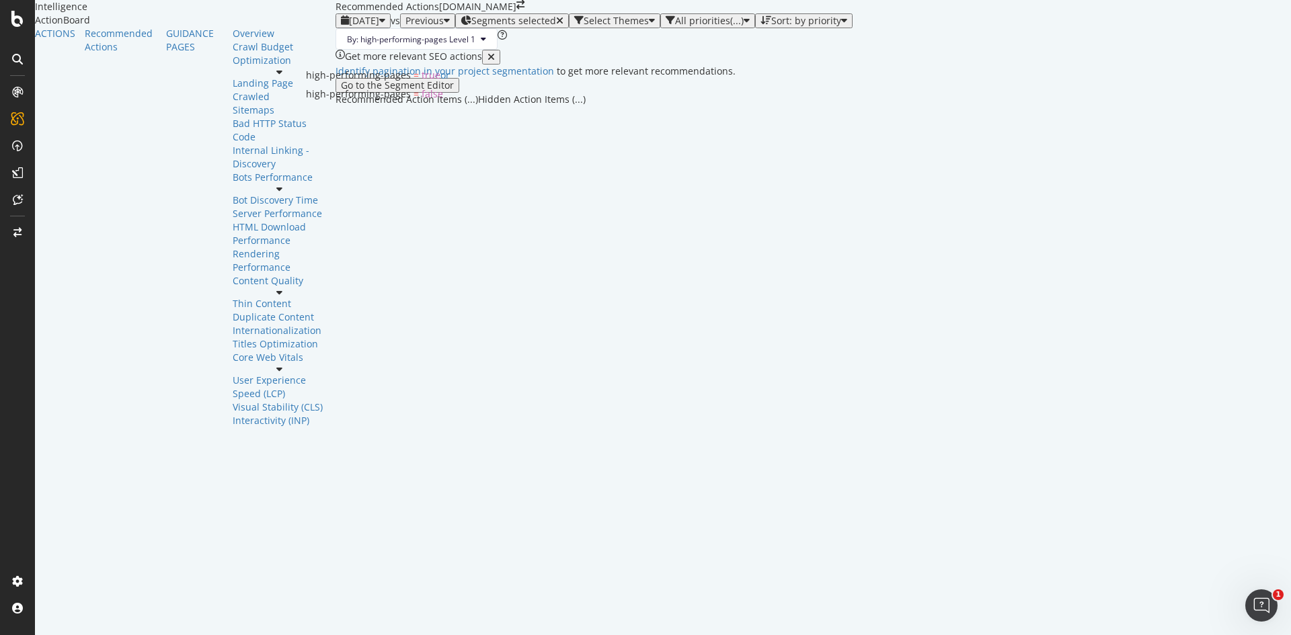
click at [471, 27] on span "Segments selected" at bounding box center [513, 20] width 85 height 13
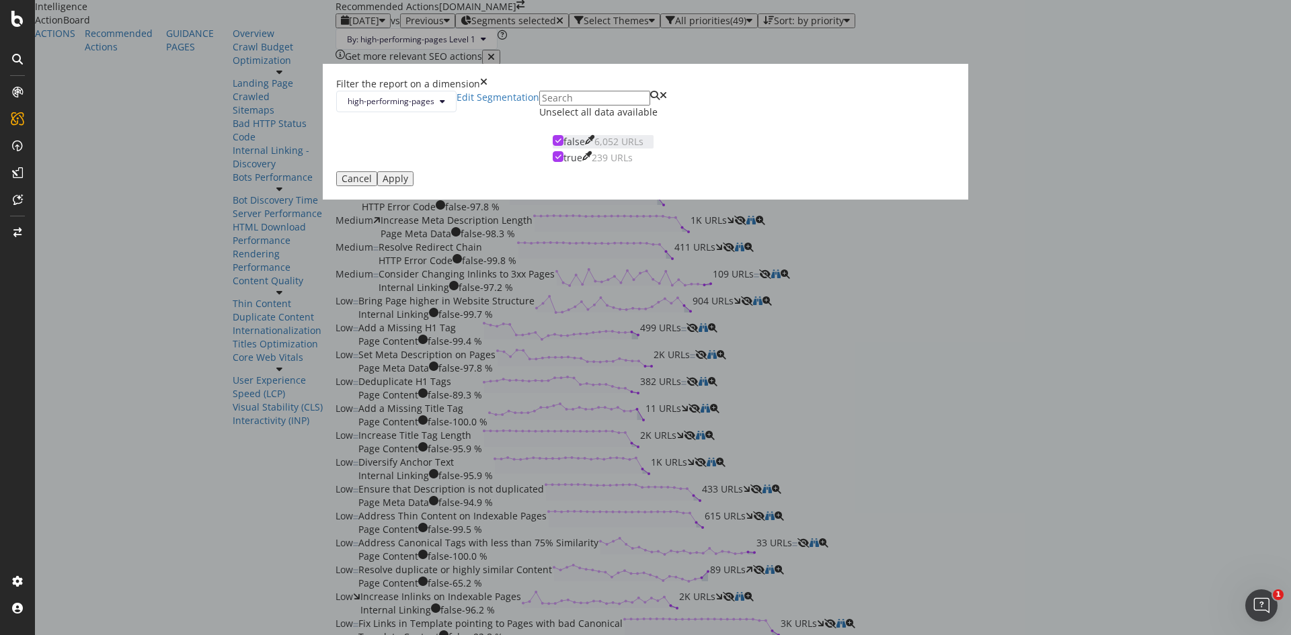
click at [555, 144] on icon "modal" at bounding box center [558, 140] width 6 height 7
click at [408, 184] on div "Apply" at bounding box center [396, 178] width 26 height 11
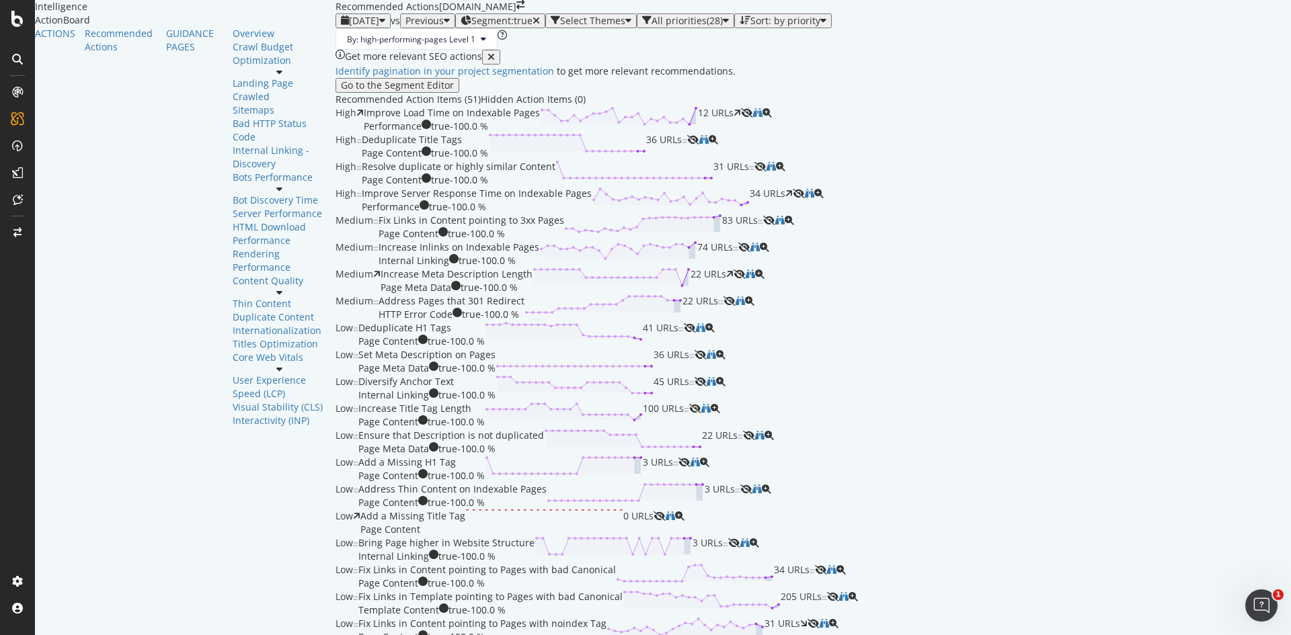
scroll to position [134, 0]
click at [775, 225] on icon "eye-slash" at bounding box center [769, 220] width 12 height 9
click at [750, 252] on icon "eye-slash" at bounding box center [744, 247] width 12 height 9
click at [745, 305] on icon "binoculars" at bounding box center [740, 301] width 9 height 9
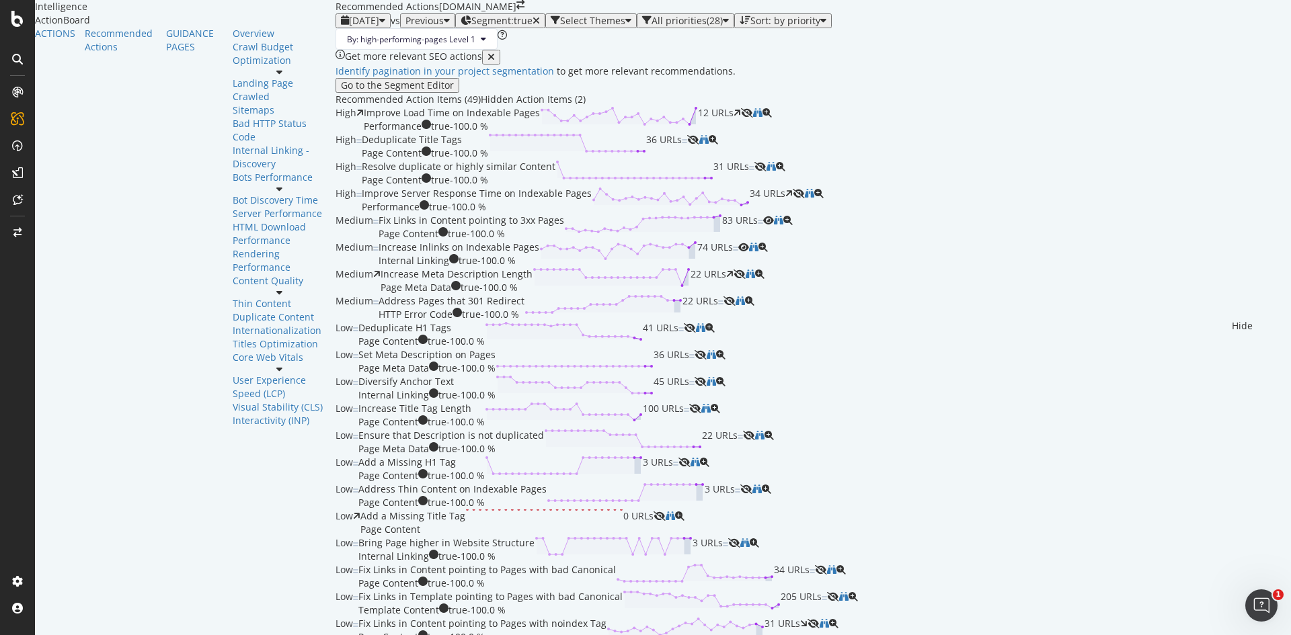
click at [736, 306] on icon "eye-slash" at bounding box center [729, 301] width 12 height 9
click at [716, 377] on icon "binoculars" at bounding box center [711, 381] width 9 height 9
click at [764, 431] on icon "binoculars" at bounding box center [759, 435] width 9 height 9
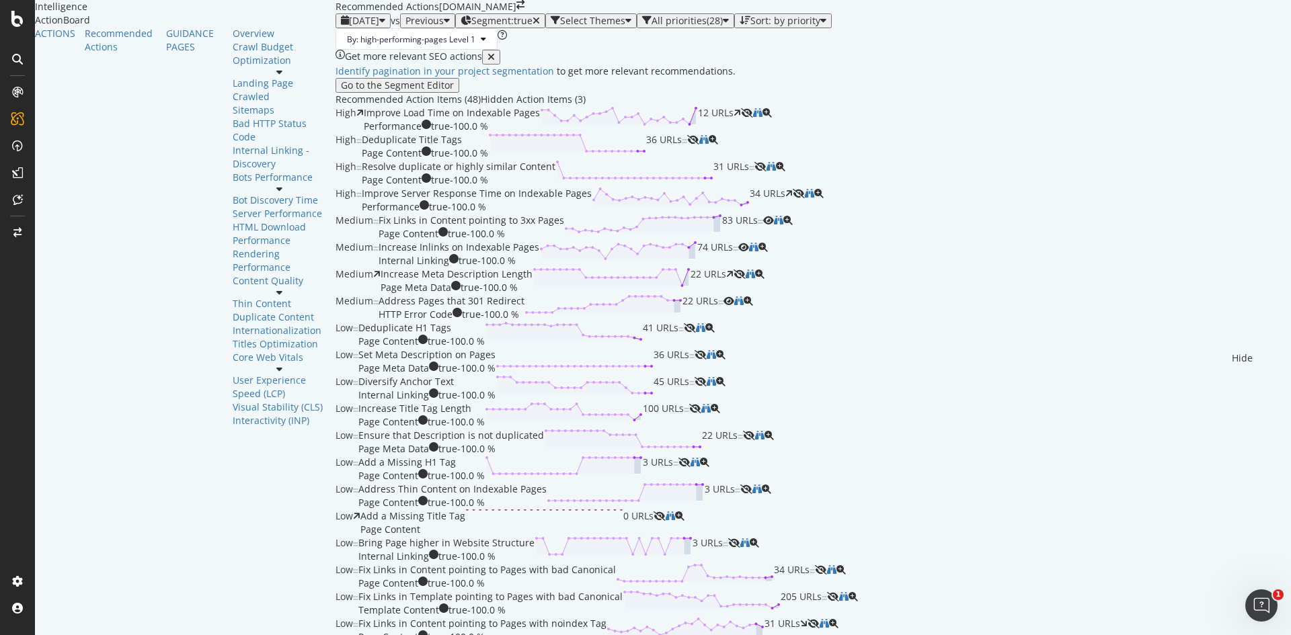
click at [666, 512] on icon "eye-slash" at bounding box center [660, 516] width 12 height 9
click at [762, 485] on icon "binoculars" at bounding box center [756, 489] width 9 height 9
click at [750, 539] on icon "binoculars" at bounding box center [744, 543] width 9 height 9
click at [740, 539] on icon "eye-slash" at bounding box center [734, 543] width 12 height 9
click at [700, 458] on icon "binoculars" at bounding box center [695, 462] width 9 height 9
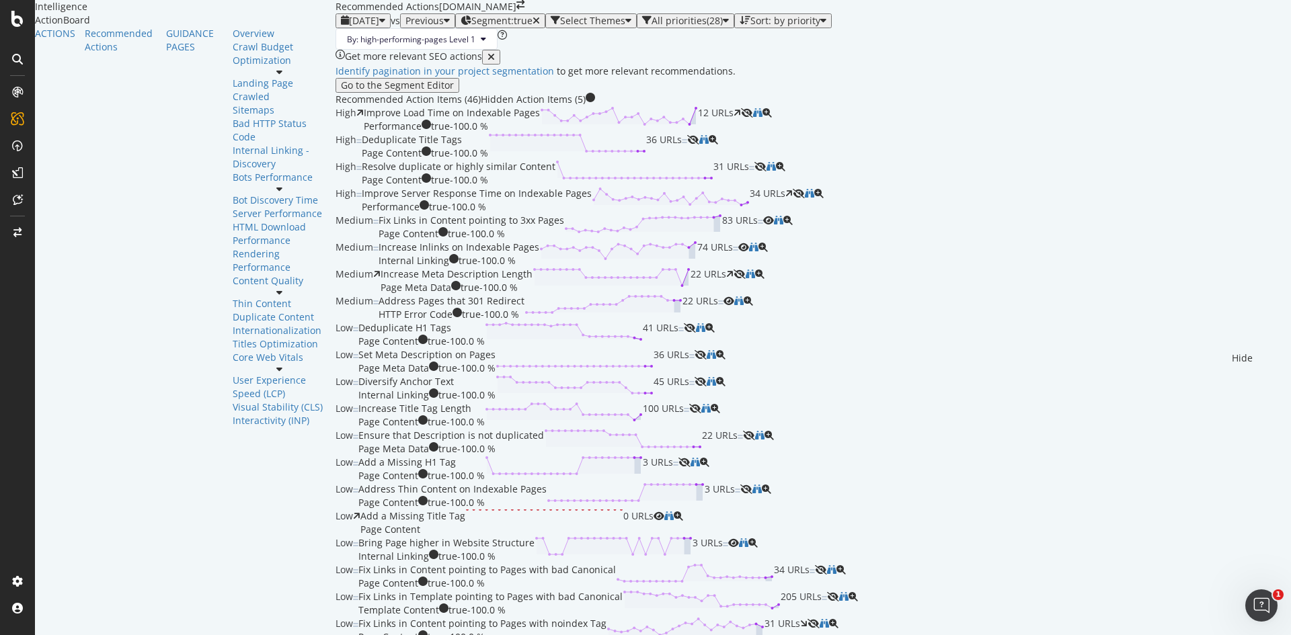
click at [827, 565] on icon "eye-slash" at bounding box center [821, 569] width 12 height 9
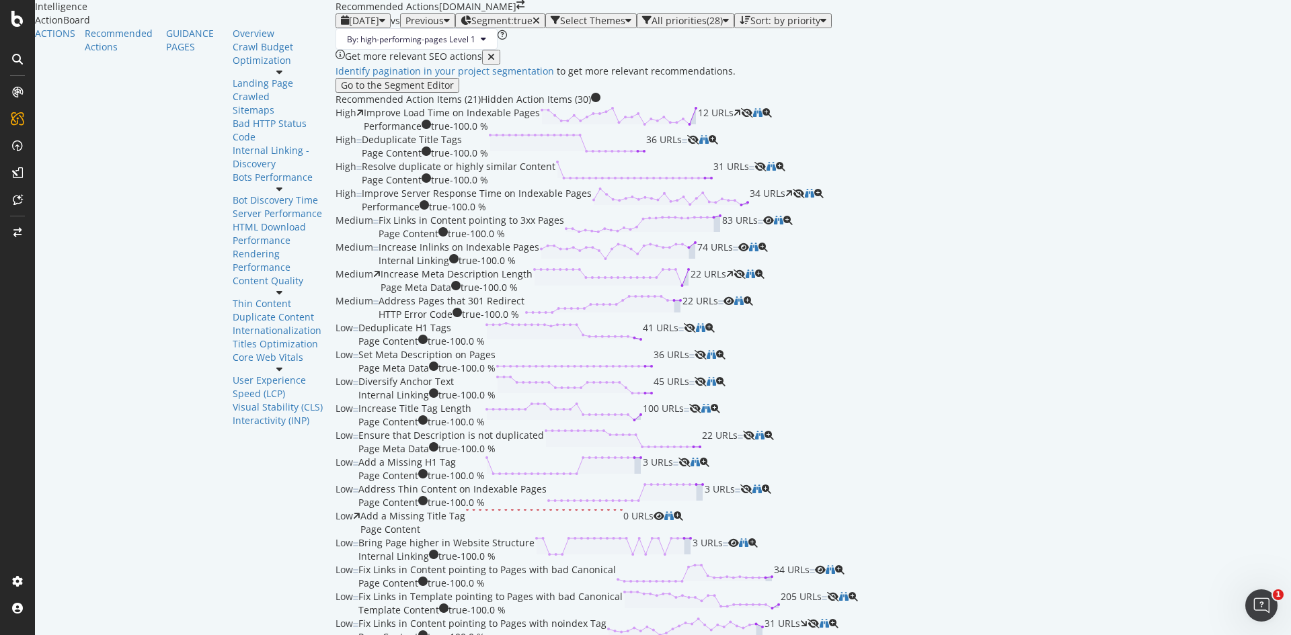
scroll to position [0, 0]
click at [481, 106] on div "Hidden Action Items (30)" at bounding box center [536, 99] width 110 height 13
click at [774, 225] on icon "eye" at bounding box center [768, 220] width 11 height 9
click at [734, 306] on icon "eye" at bounding box center [728, 301] width 11 height 9
click at [336, 106] on div "Recommended Action Items (23)" at bounding box center [408, 99] width 145 height 13
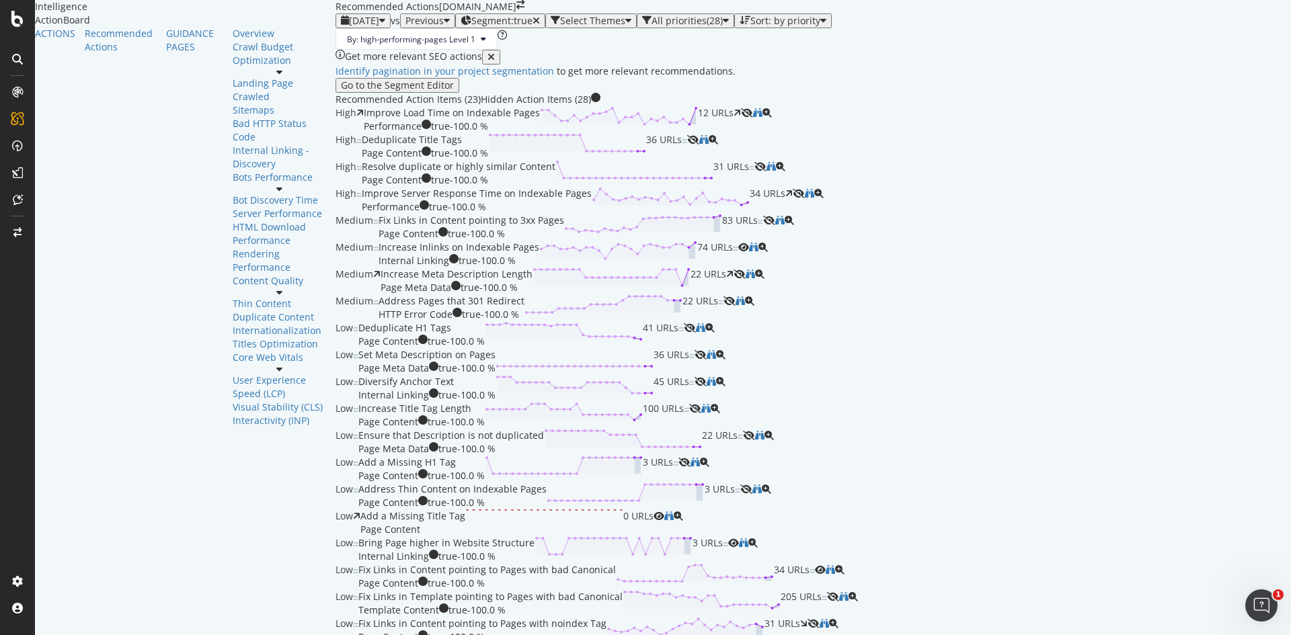
click at [560, 26] on div "Select Themes" at bounding box center [592, 20] width 65 height 11
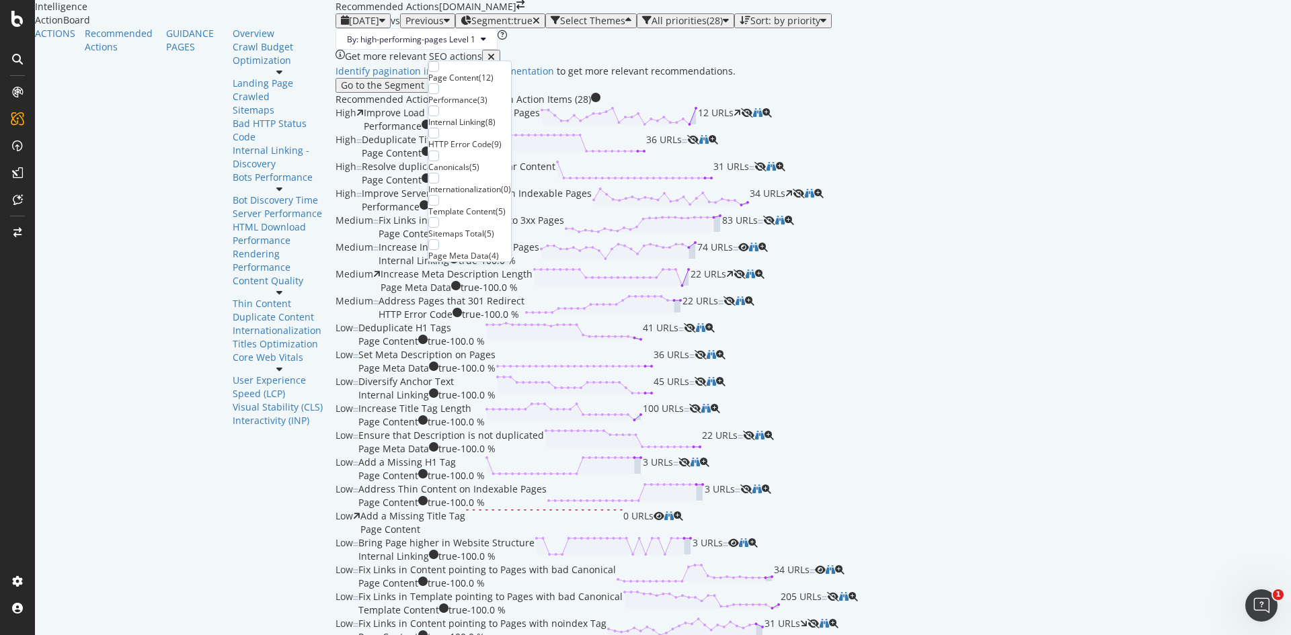
click at [594, 50] on div "By: high-performing-pages Level 1" at bounding box center [813, 39] width 955 height 22
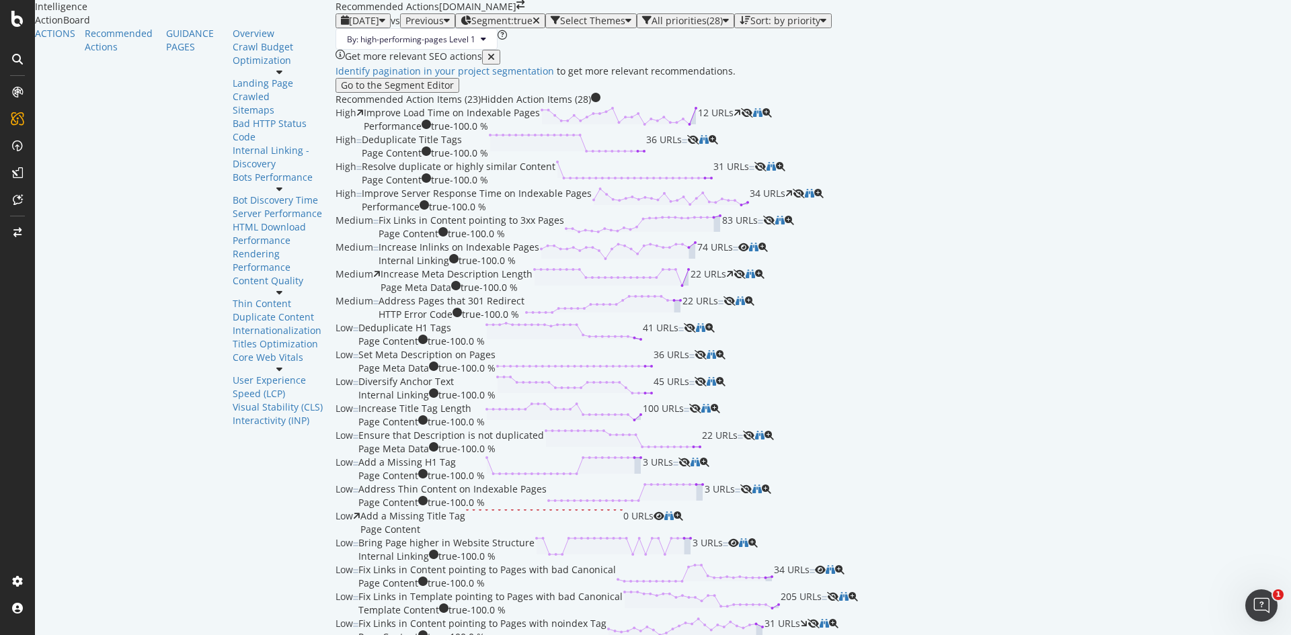
click at [560, 26] on div "Select Themes" at bounding box center [592, 20] width 65 height 11
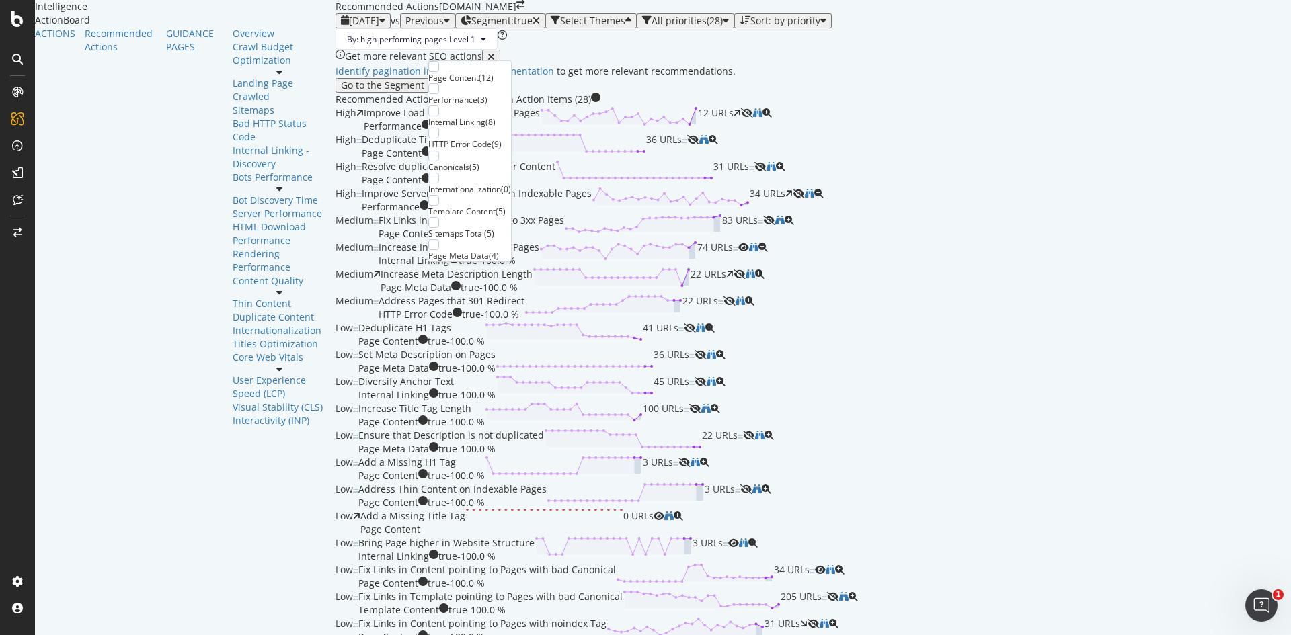
click at [496, 214] on div "Template Content" at bounding box center [461, 211] width 67 height 11
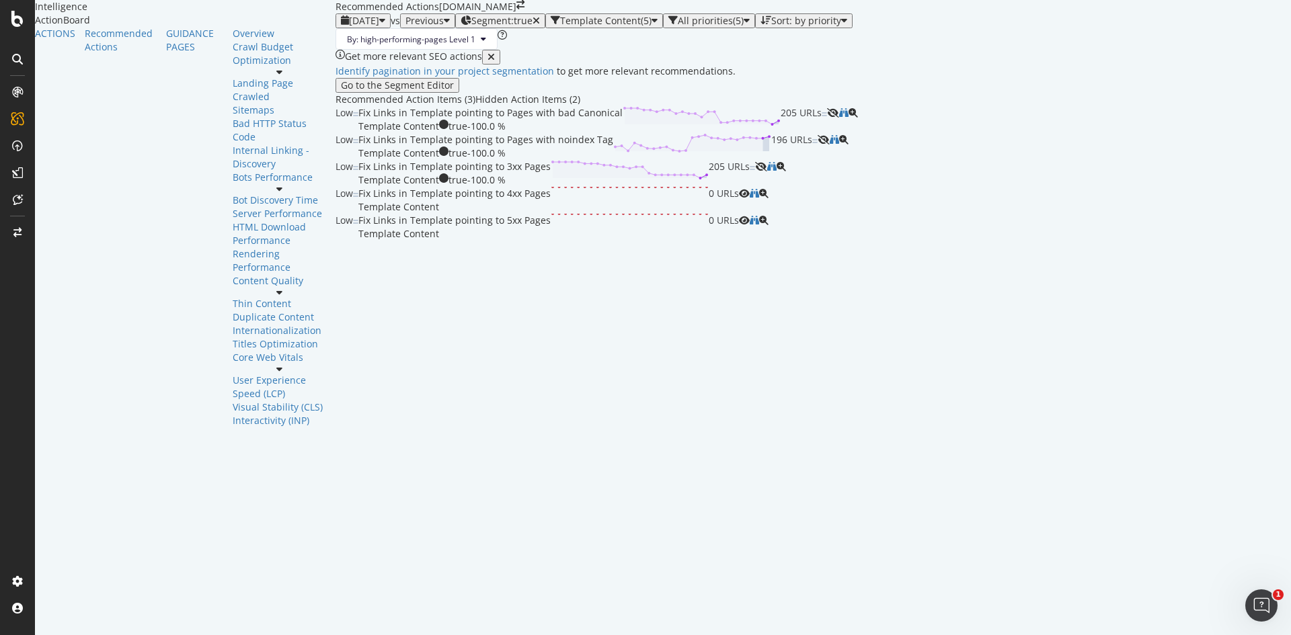
click at [785, 50] on div "By: high-performing-pages Level 1" at bounding box center [813, 39] width 955 height 22
click at [777, 171] on icon "binoculars" at bounding box center [771, 166] width 9 height 9
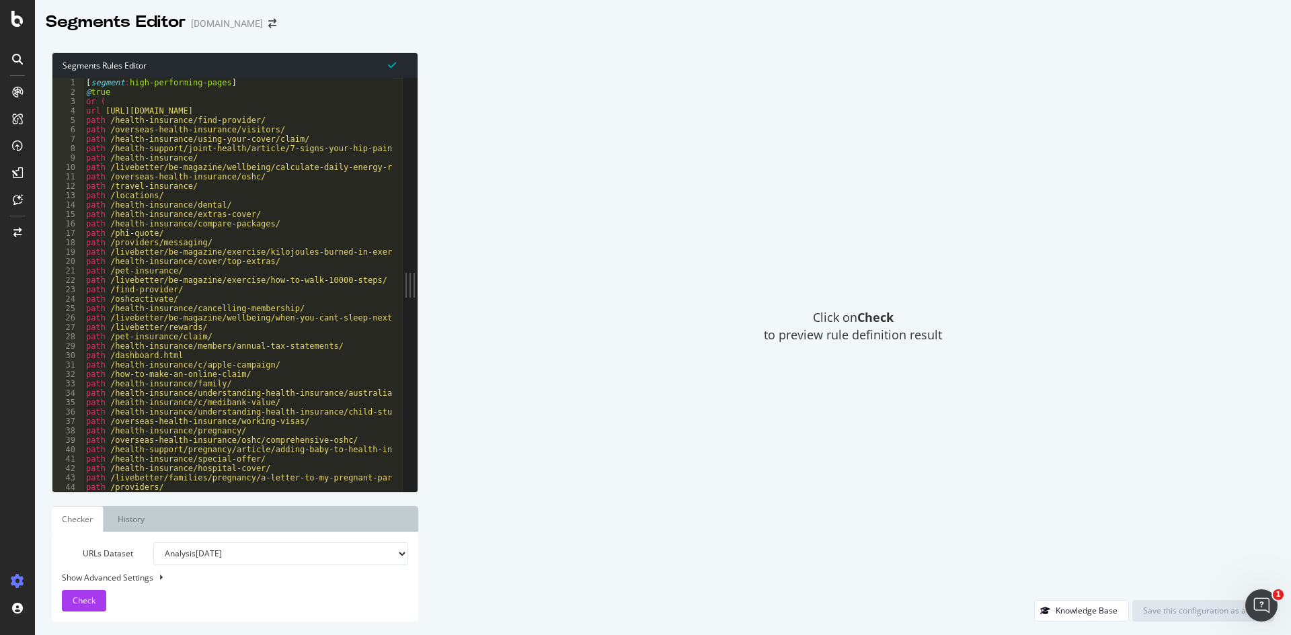
scroll to position [242, 0]
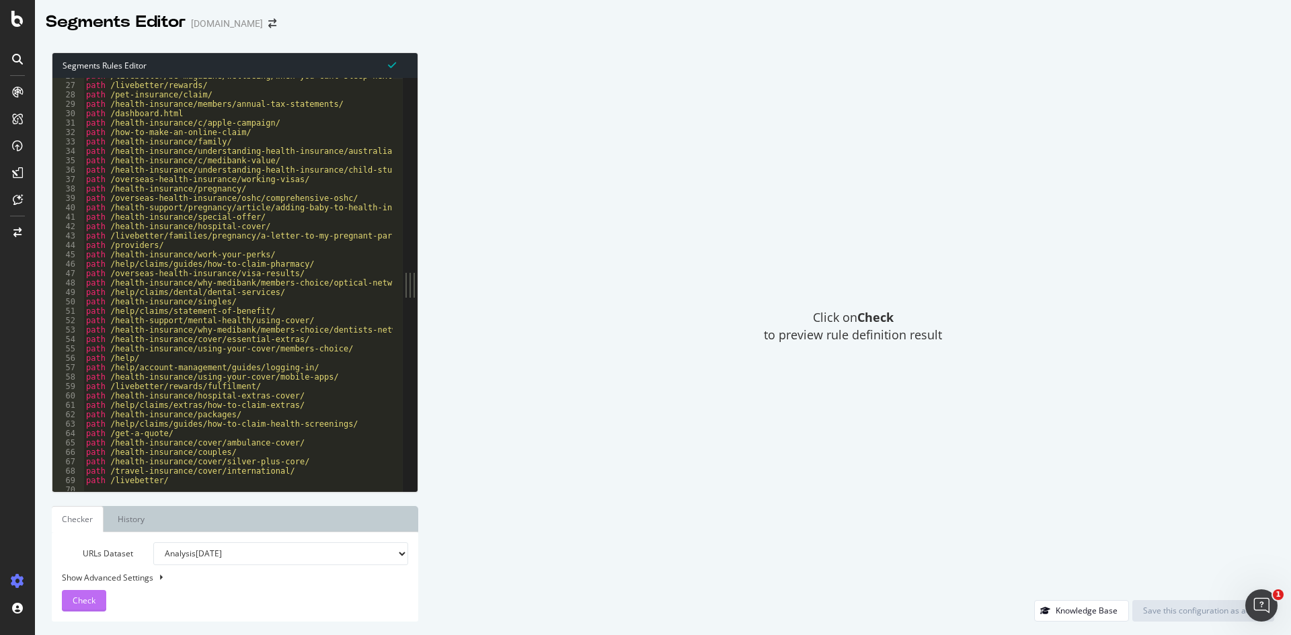
click at [81, 600] on span "Check" at bounding box center [84, 600] width 23 height 11
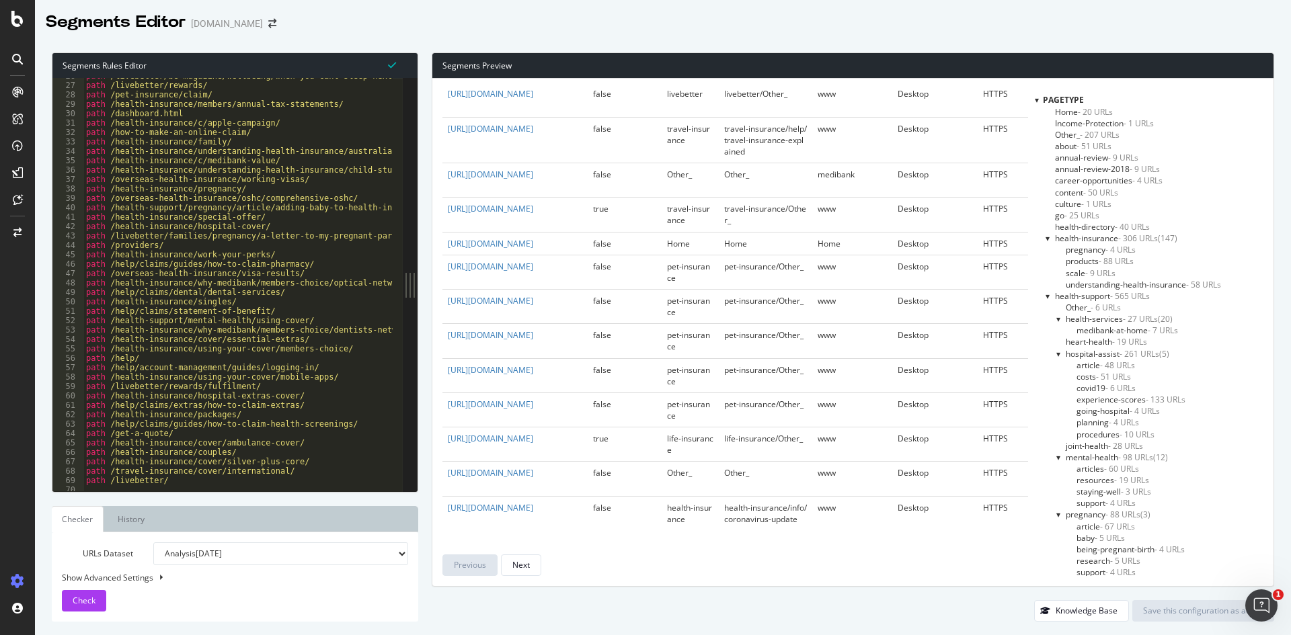
scroll to position [3454, 0]
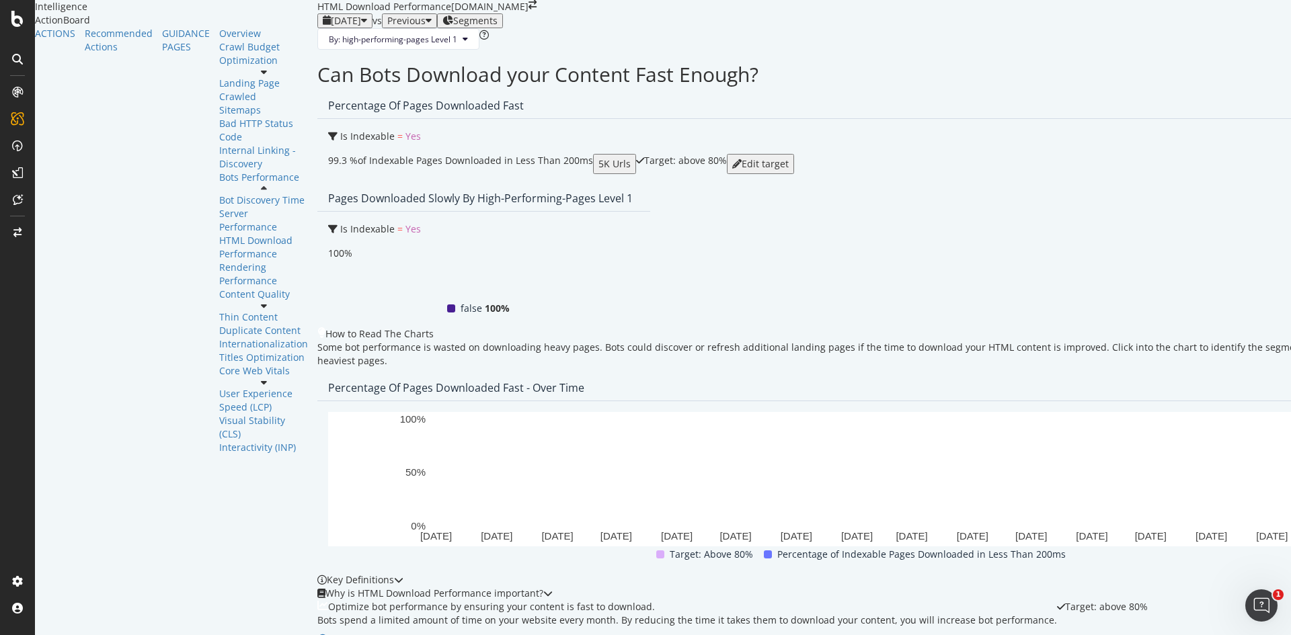
scroll to position [366, 0]
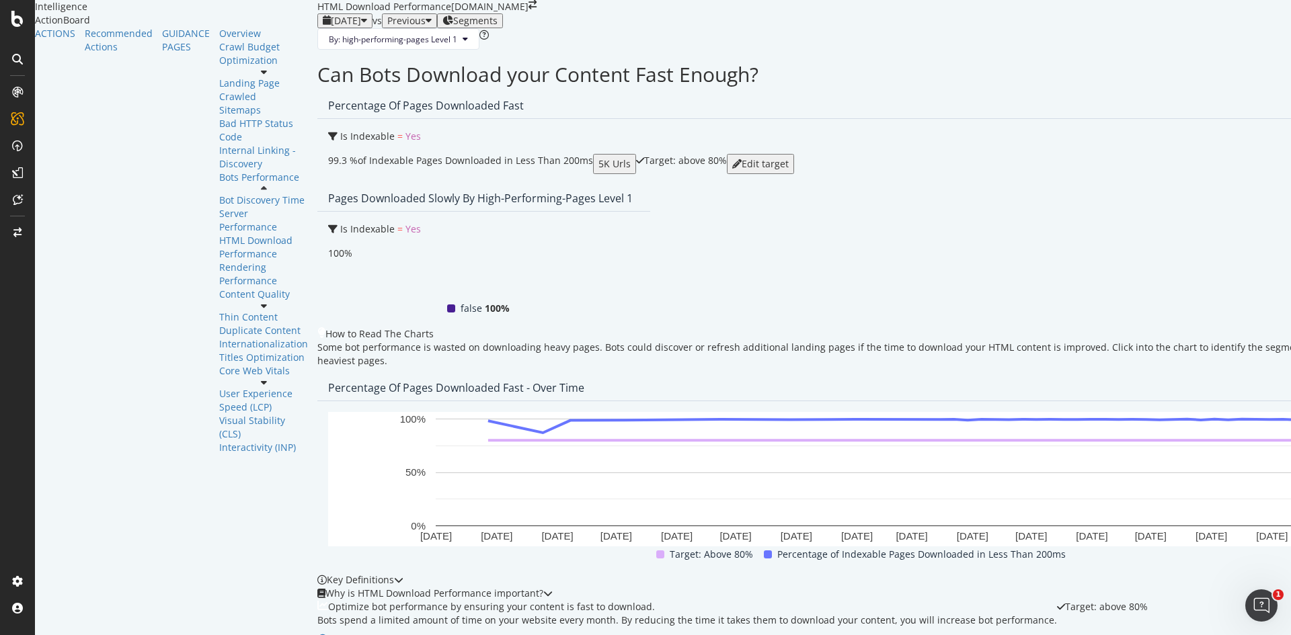
click at [742, 505] on div "Can Bots Download your Content Fast Enough? Percentage of Pages Downloaded Fast…" at bounding box center [866, 389] width 1098 height 652
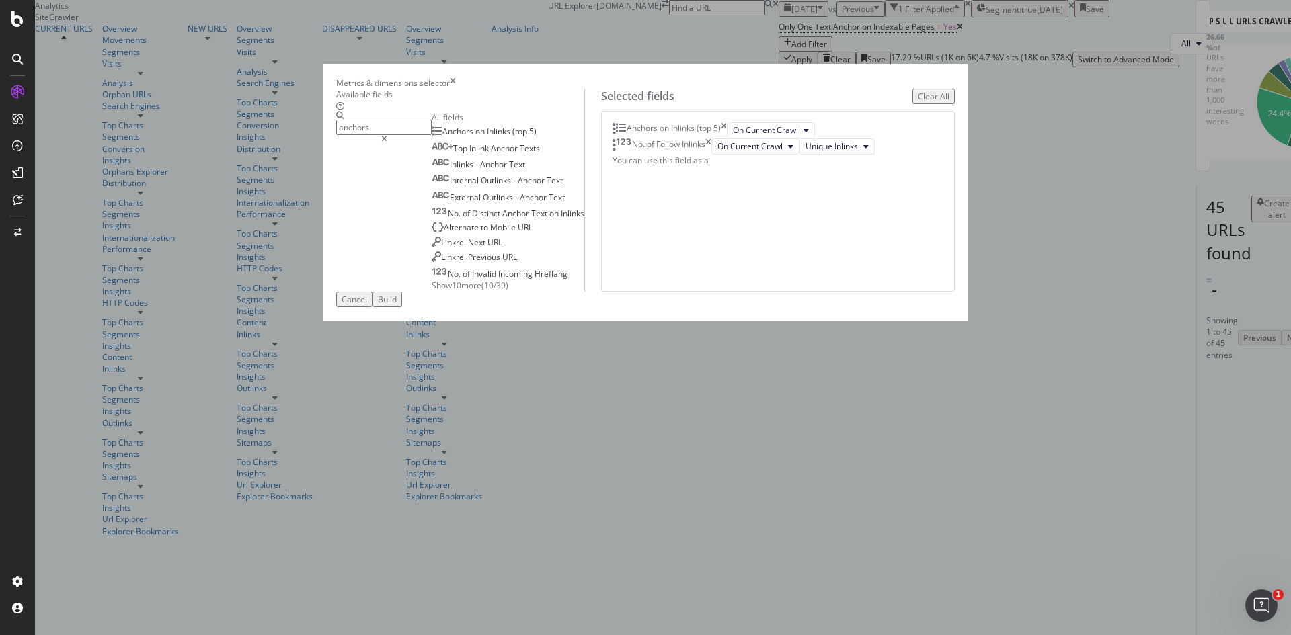
type input "anchors"
click at [432, 291] on span "Show 10 more" at bounding box center [457, 285] width 50 height 11
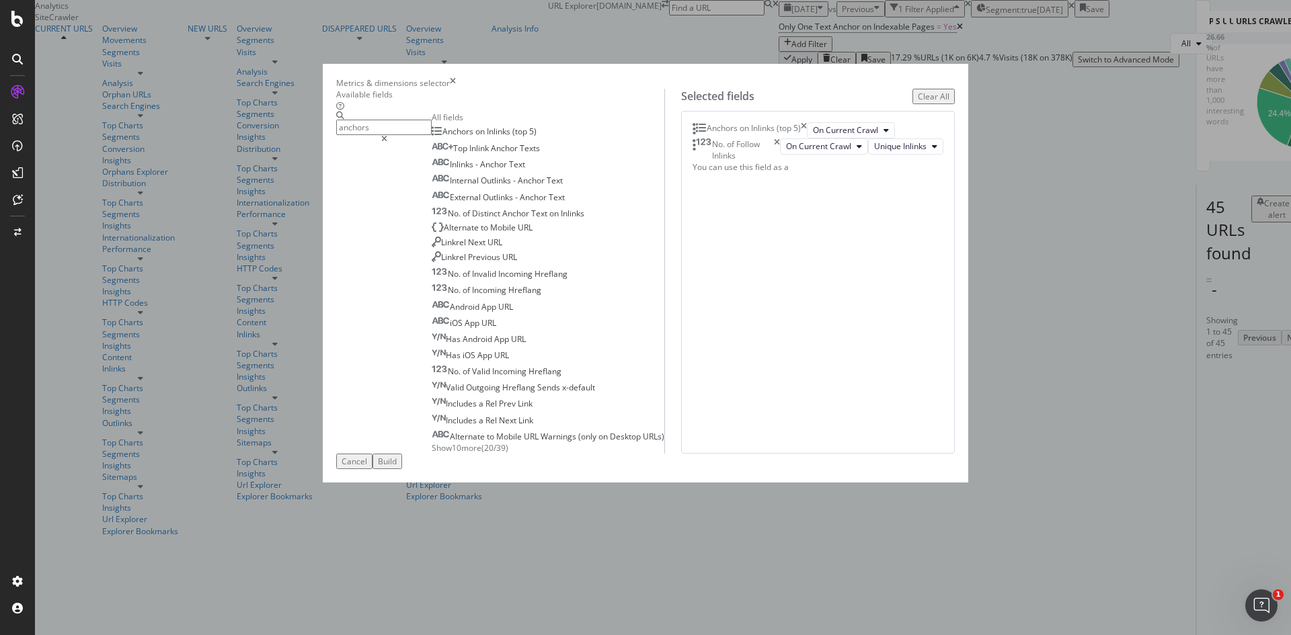
click at [367, 467] on div "Cancel" at bounding box center [355, 461] width 26 height 11
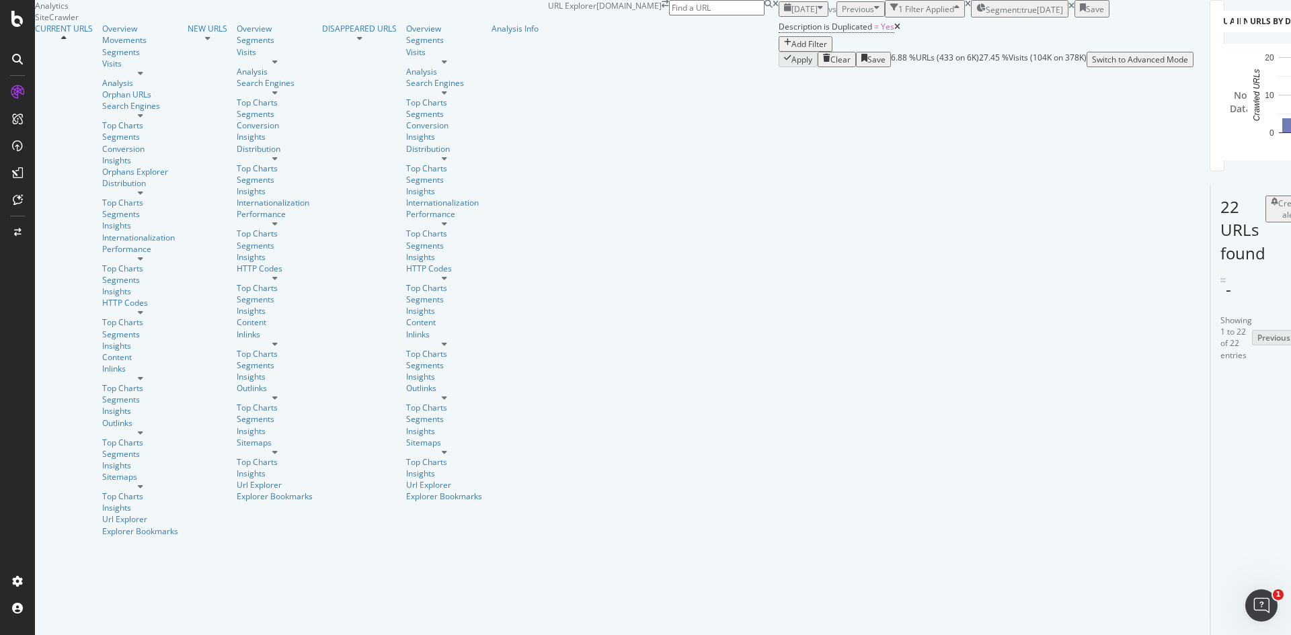
click at [791, 50] on div "Add Filter" at bounding box center [809, 43] width 36 height 11
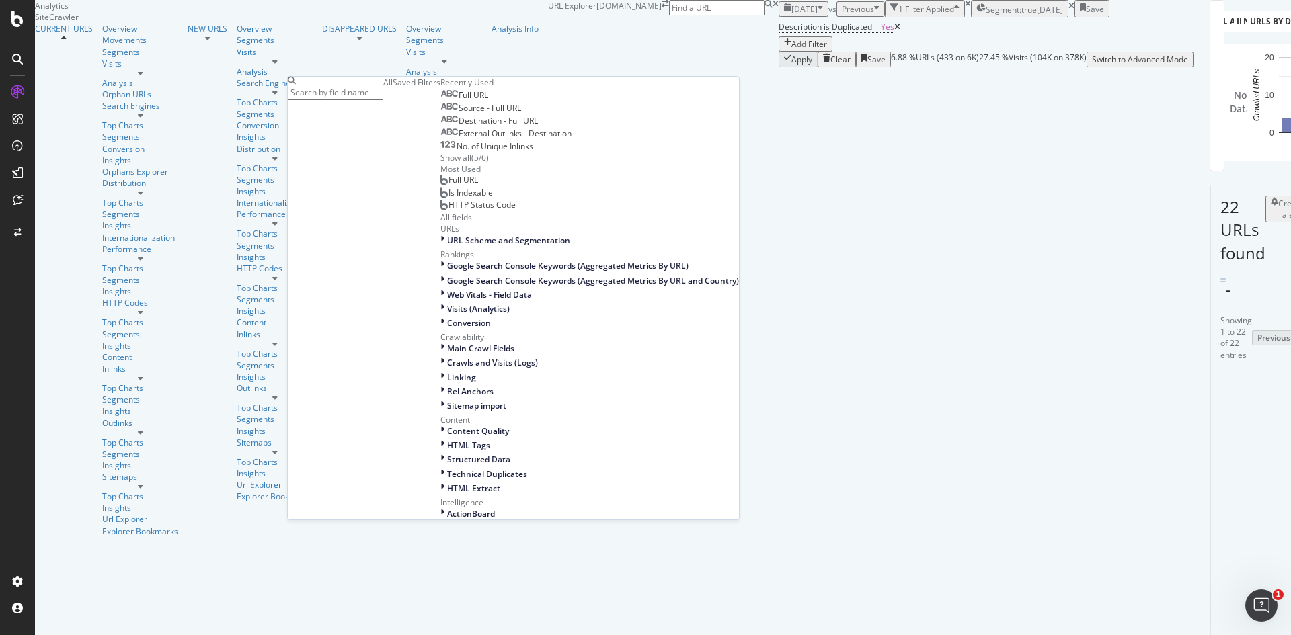
click at [440, 101] on div "Full URL" at bounding box center [464, 95] width 48 height 11
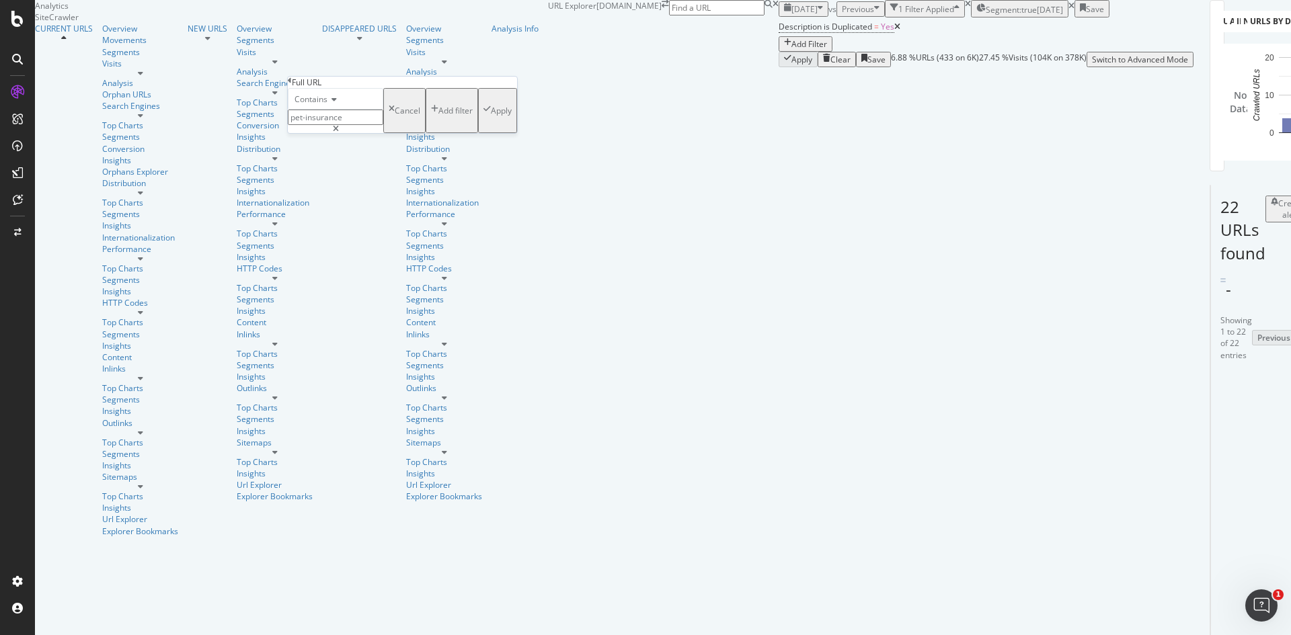
click at [395, 116] on div "Cancel" at bounding box center [408, 110] width 26 height 11
click at [791, 50] on div "Add Filter" at bounding box center [809, 43] width 36 height 11
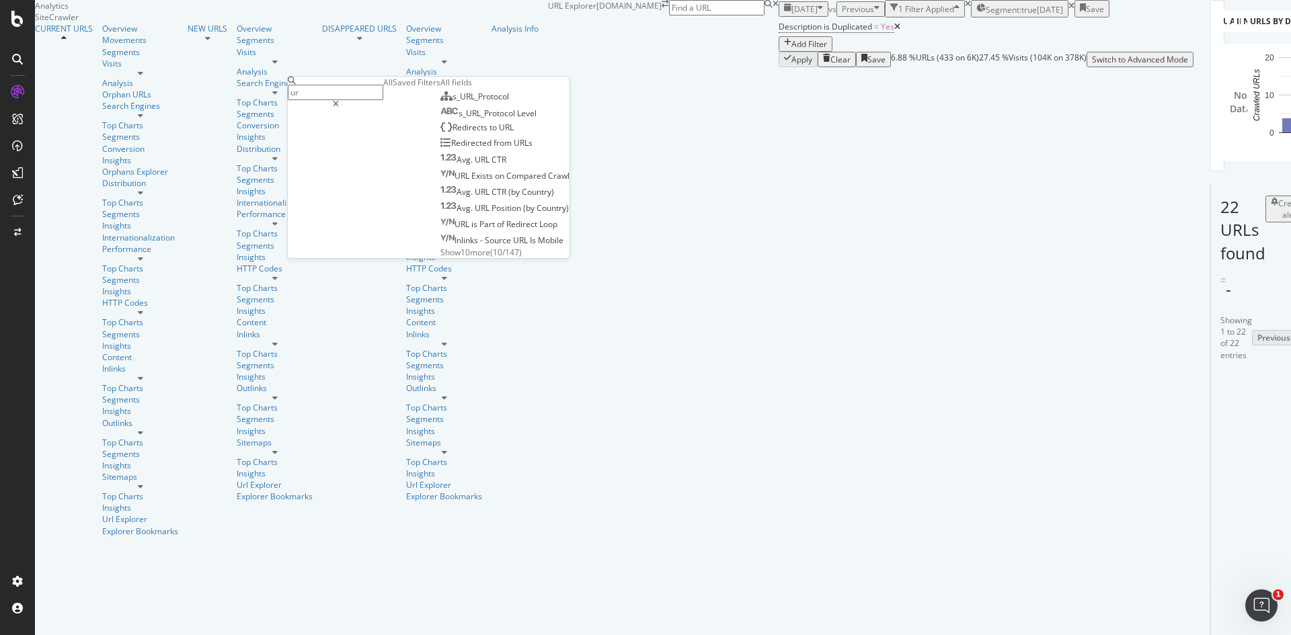
type input "u"
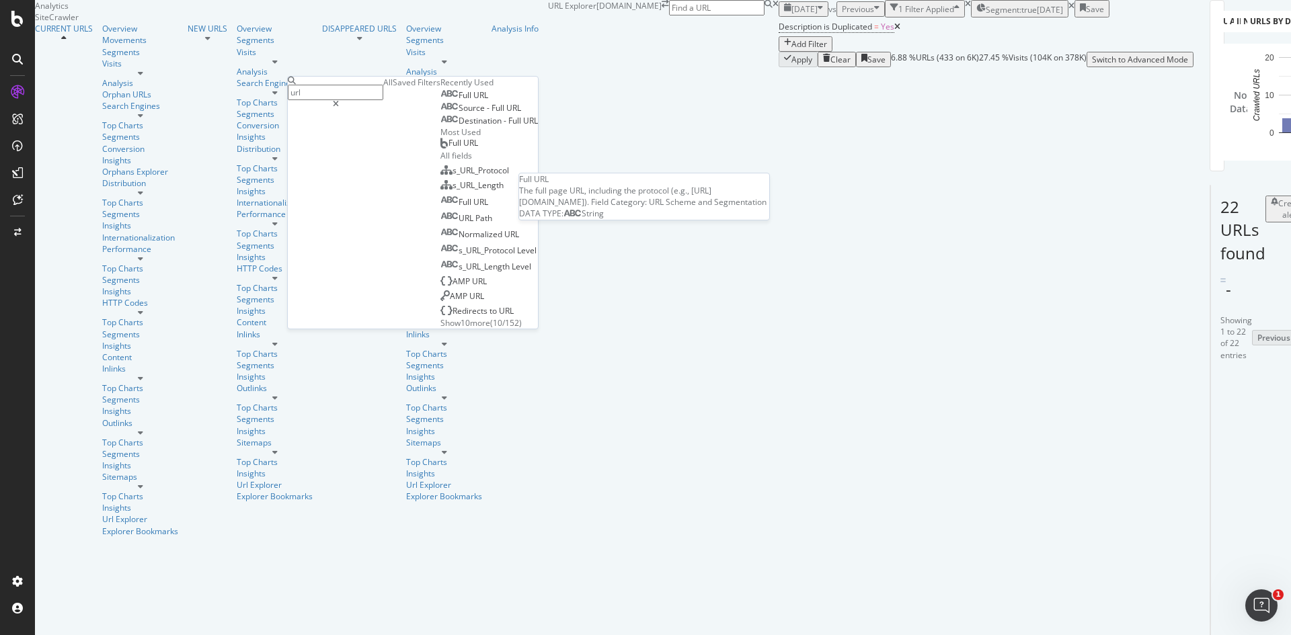
type input "url"
click at [440, 101] on div "Full URL" at bounding box center [464, 95] width 48 height 11
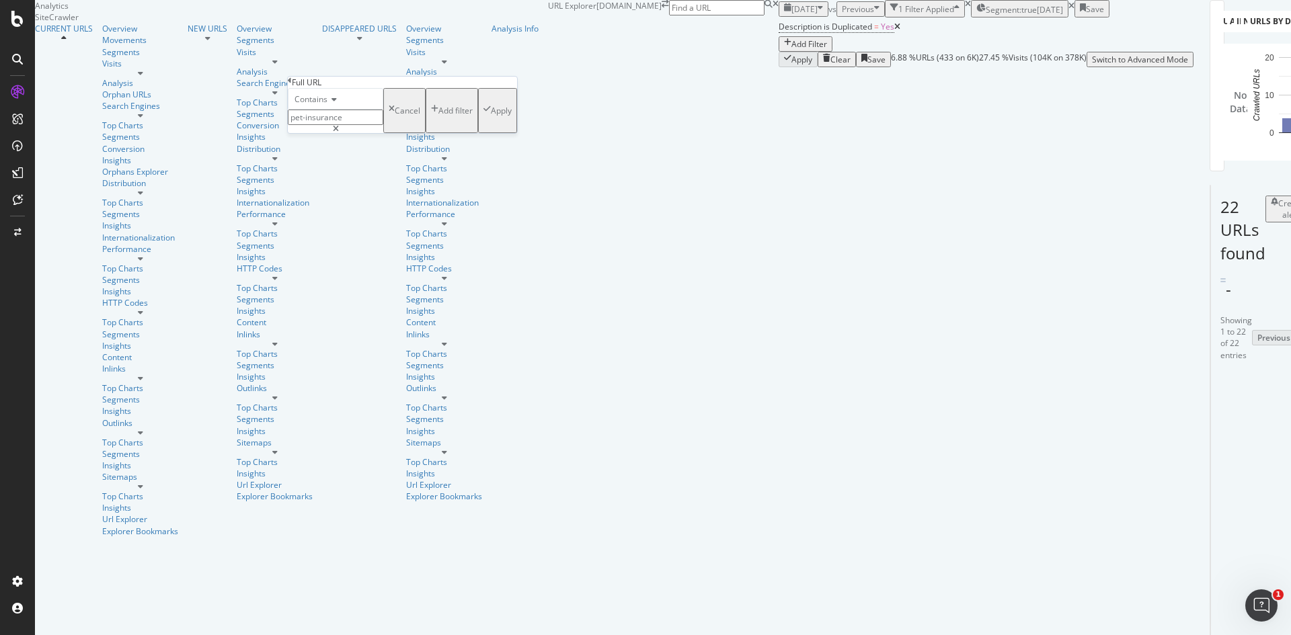
click at [323, 105] on span "Contains" at bounding box center [310, 98] width 33 height 11
click at [364, 110] on div "Contains" at bounding box center [335, 99] width 95 height 22
click at [320, 105] on span "Contains" at bounding box center [310, 98] width 33 height 11
click at [368, 110] on div "Contains" at bounding box center [335, 99] width 95 height 22
click at [327, 105] on span "Contains" at bounding box center [310, 98] width 33 height 11
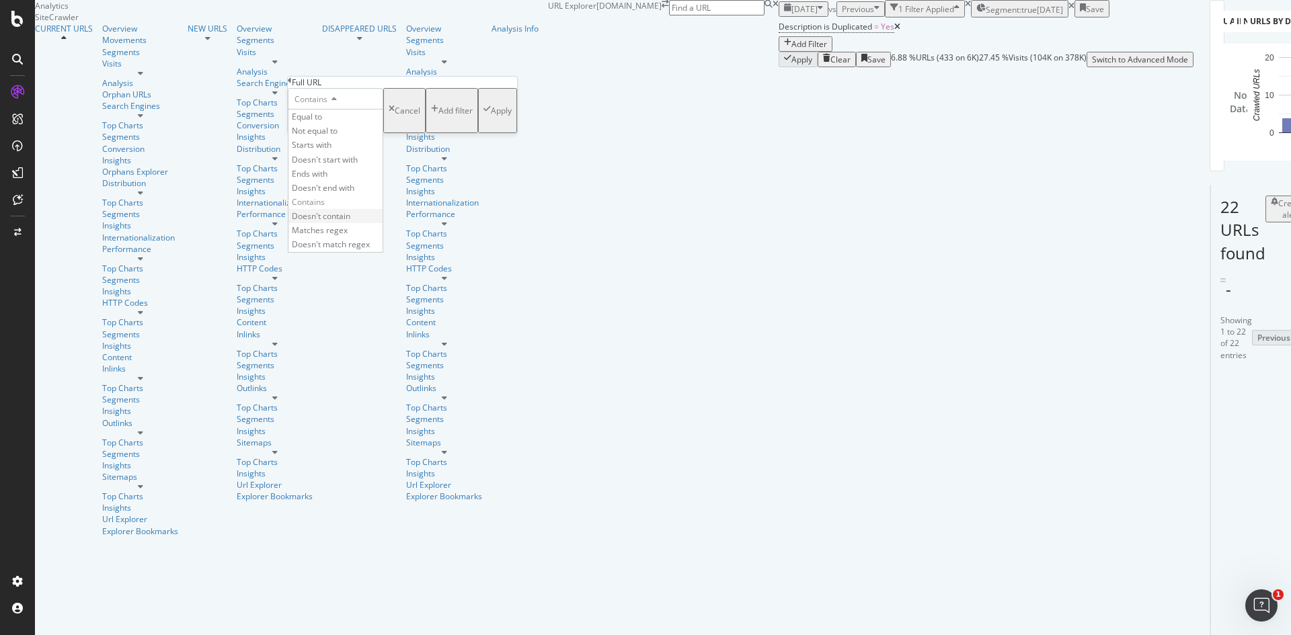
click at [350, 222] on span "Doesn't contain" at bounding box center [321, 215] width 58 height 11
type input "?"
click at [491, 116] on div "Apply" at bounding box center [501, 110] width 21 height 11
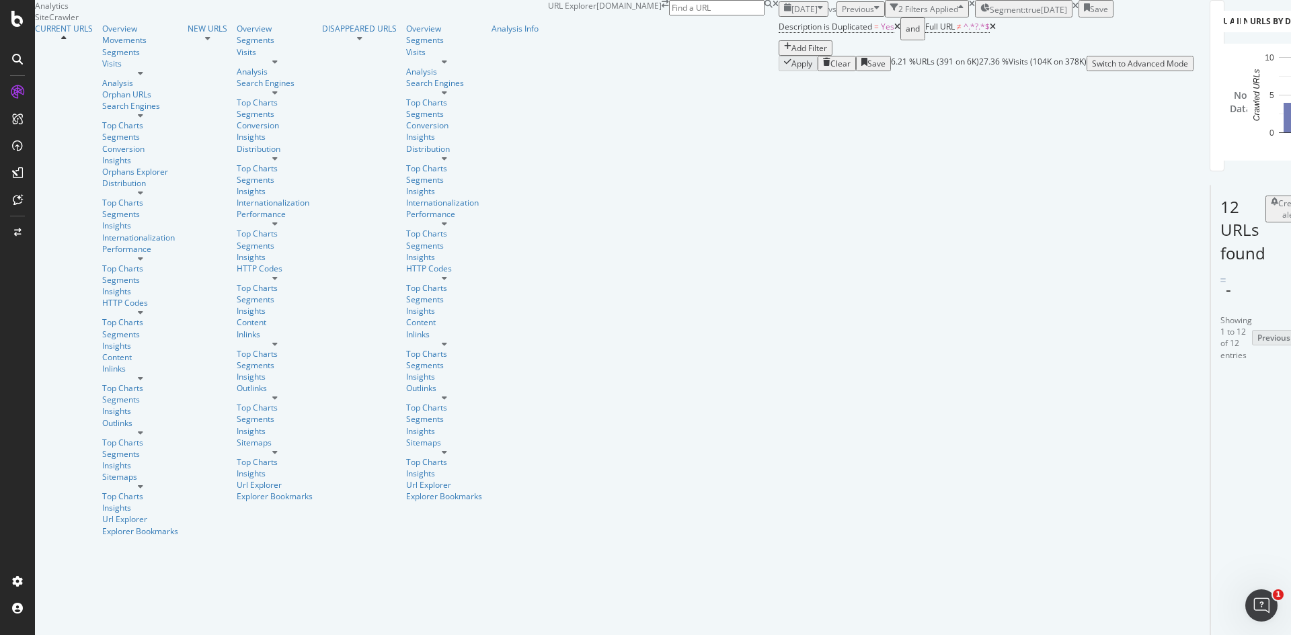
click at [990, 31] on icon at bounding box center [993, 27] width 6 height 8
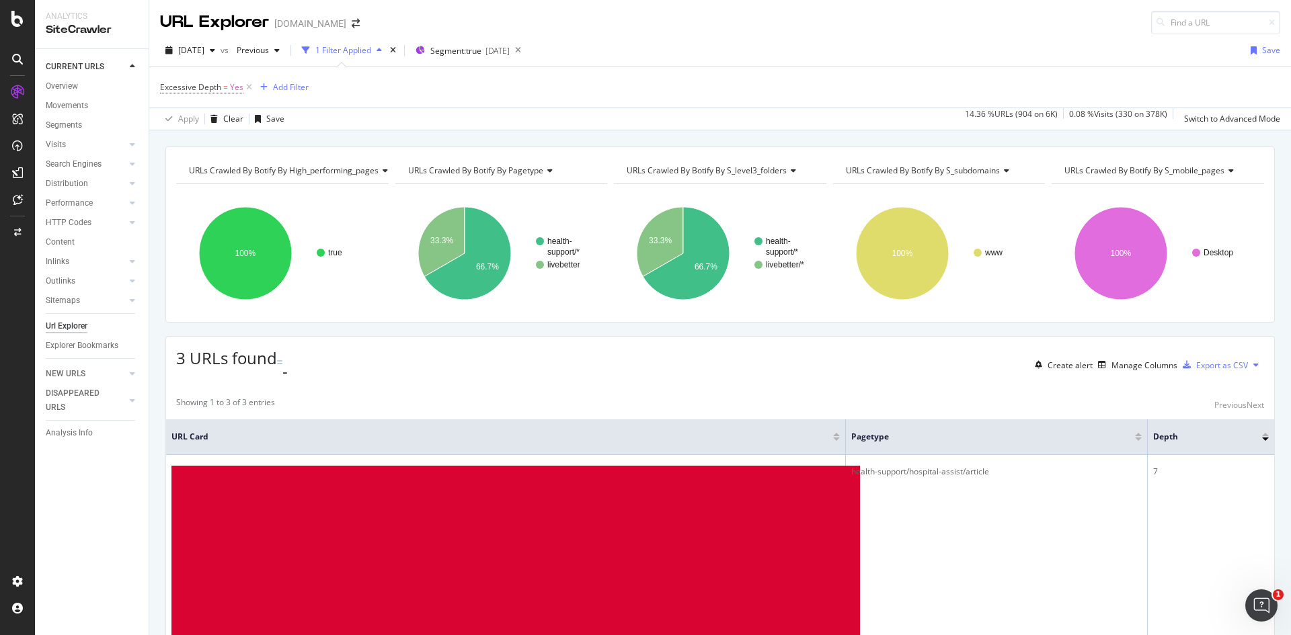
scroll to position [51, 0]
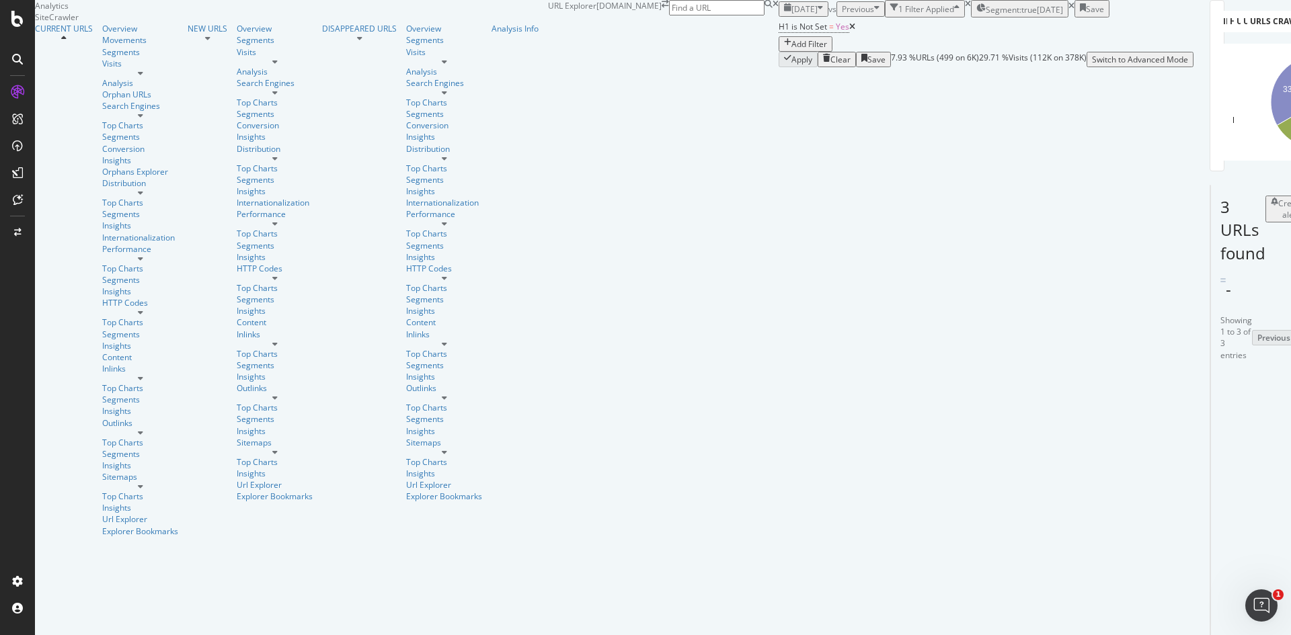
scroll to position [51, 0]
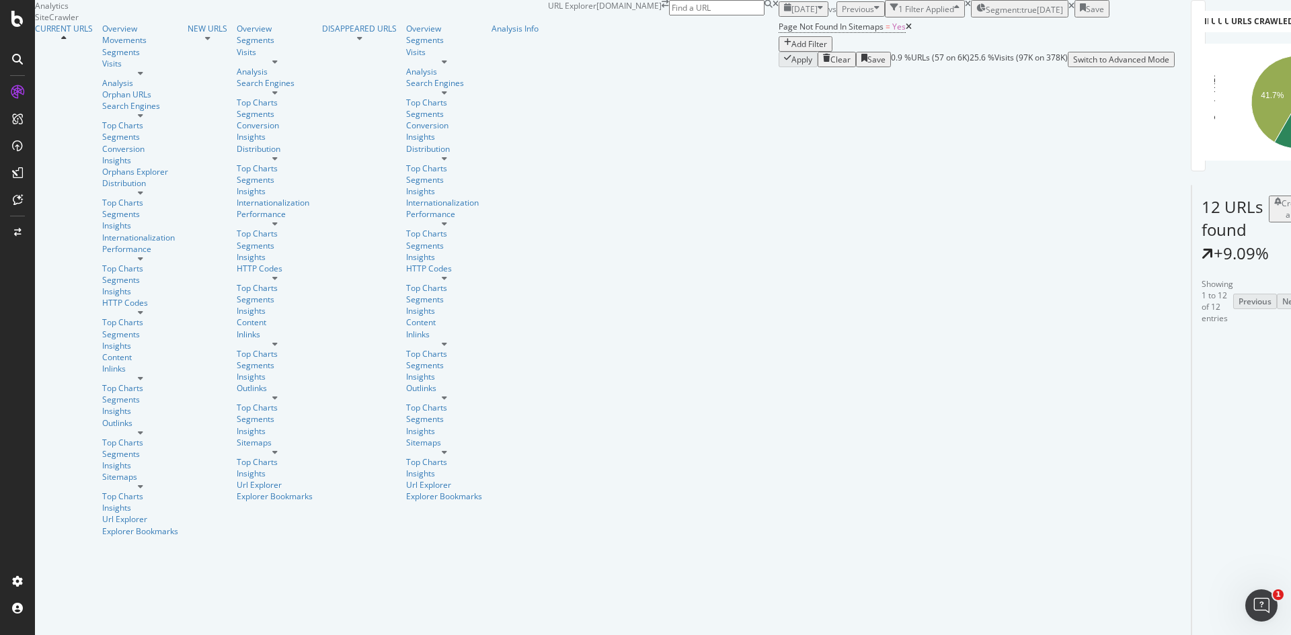
scroll to position [67, 0]
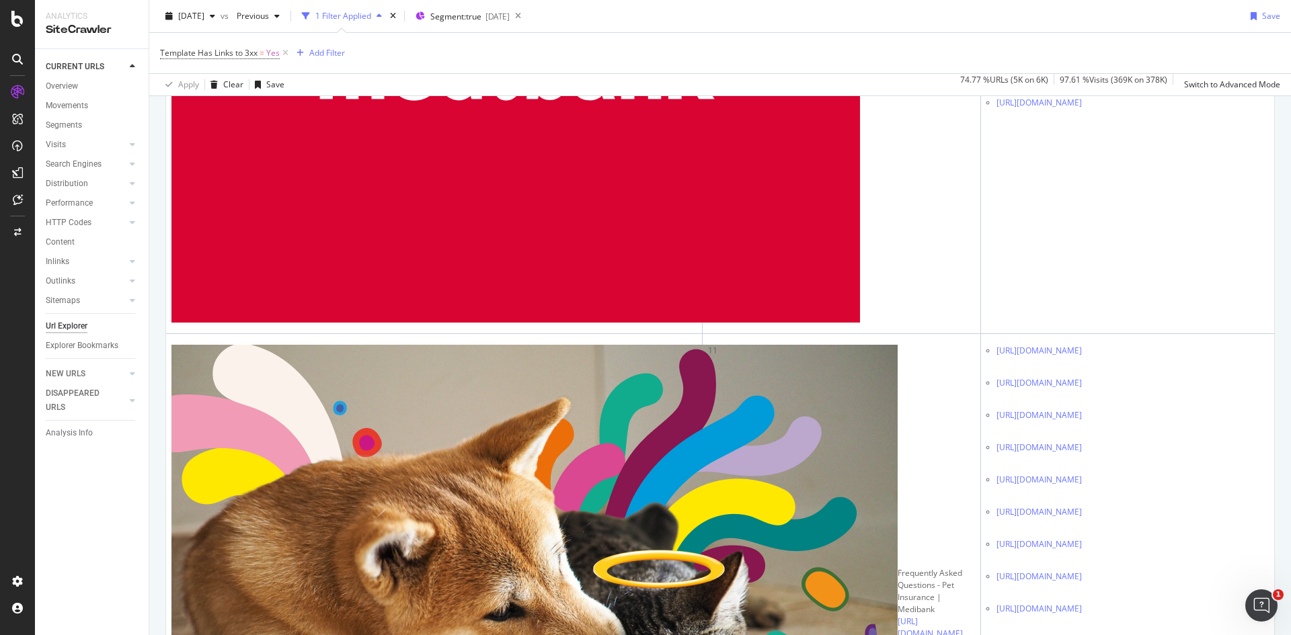
scroll to position [3016, 0]
